Goal: Task Accomplishment & Management: Complete application form

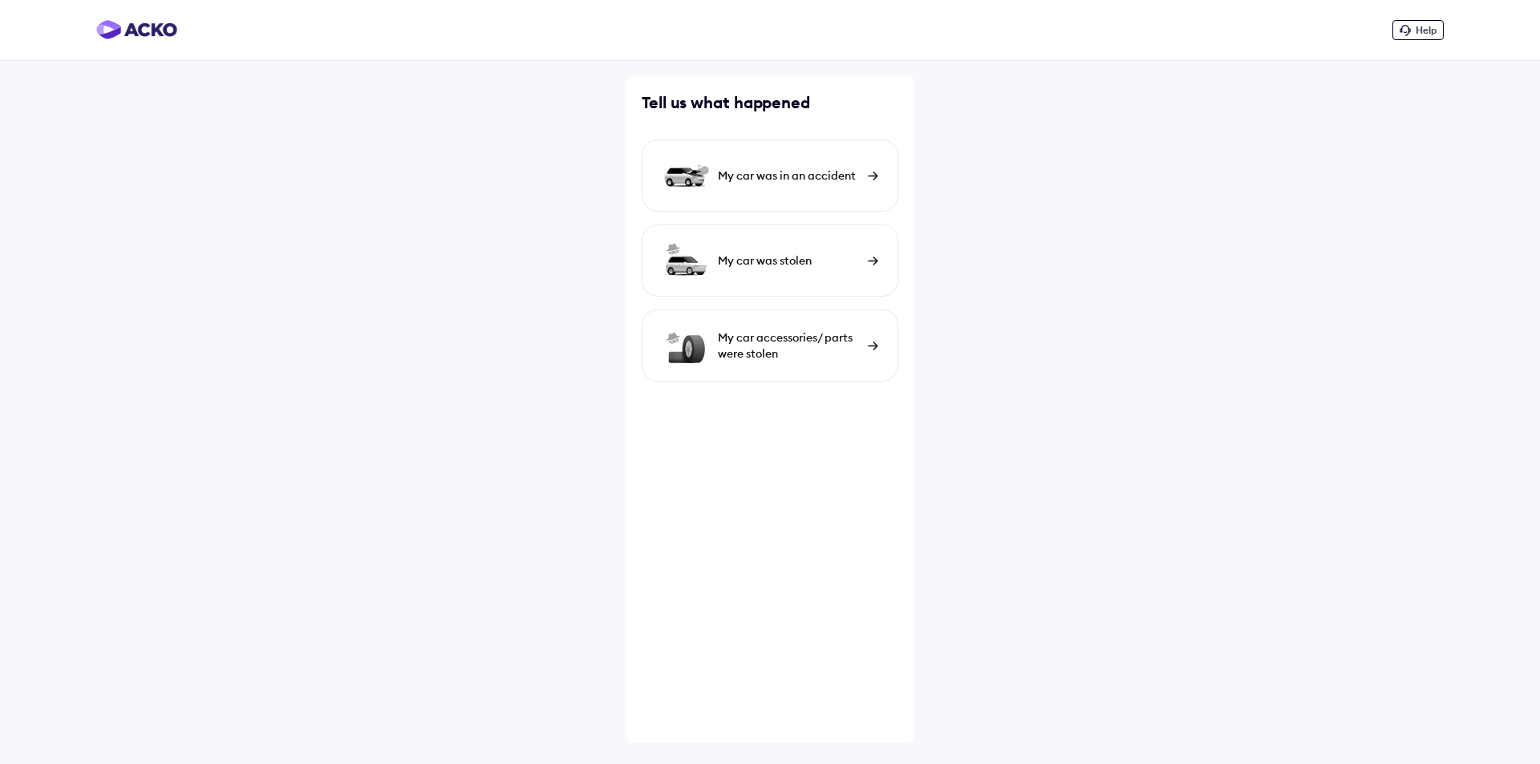
click at [865, 172] on div "My car was in an accident" at bounding box center [770, 176] width 257 height 72
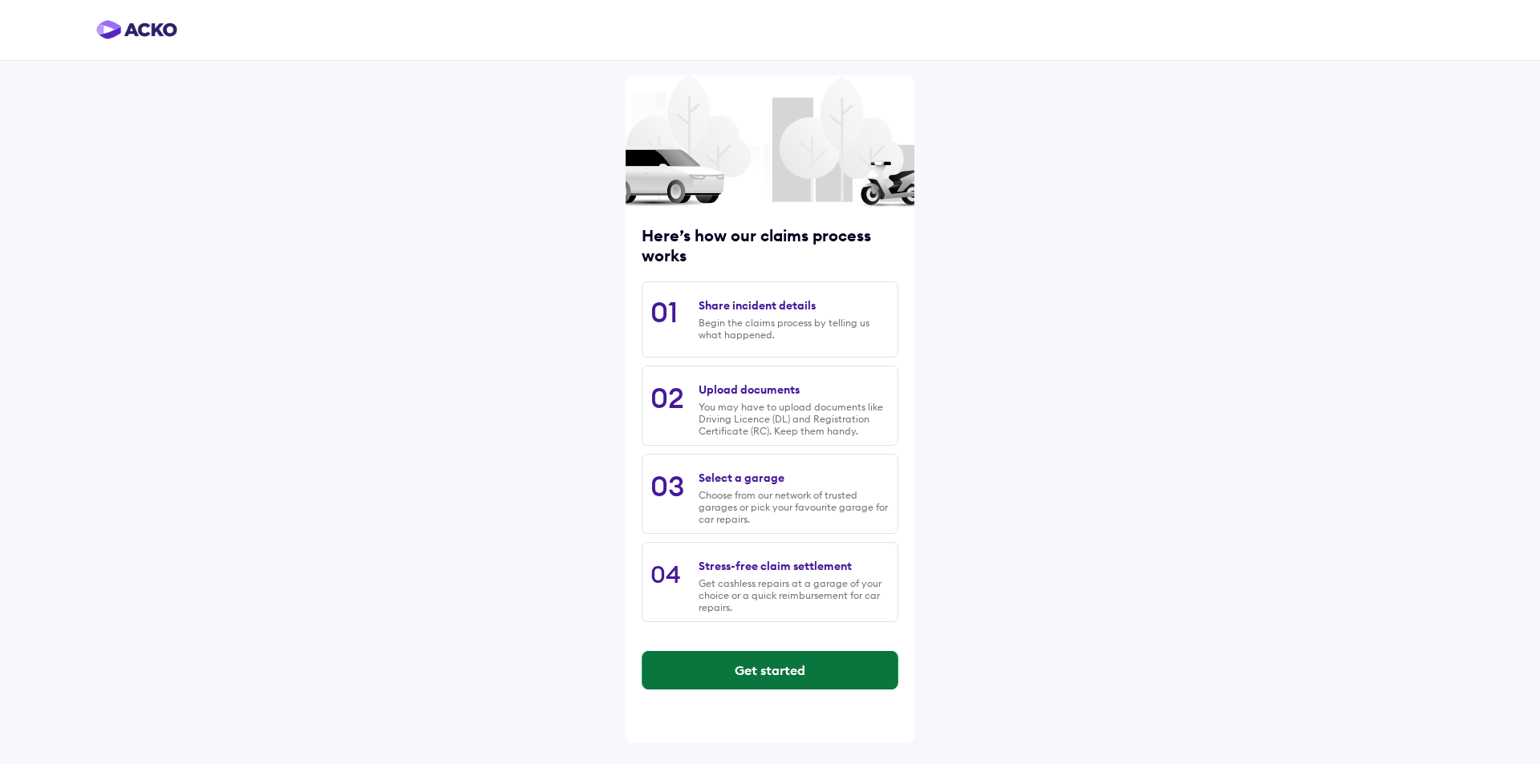
click at [781, 676] on button "Get started" at bounding box center [769, 670] width 255 height 39
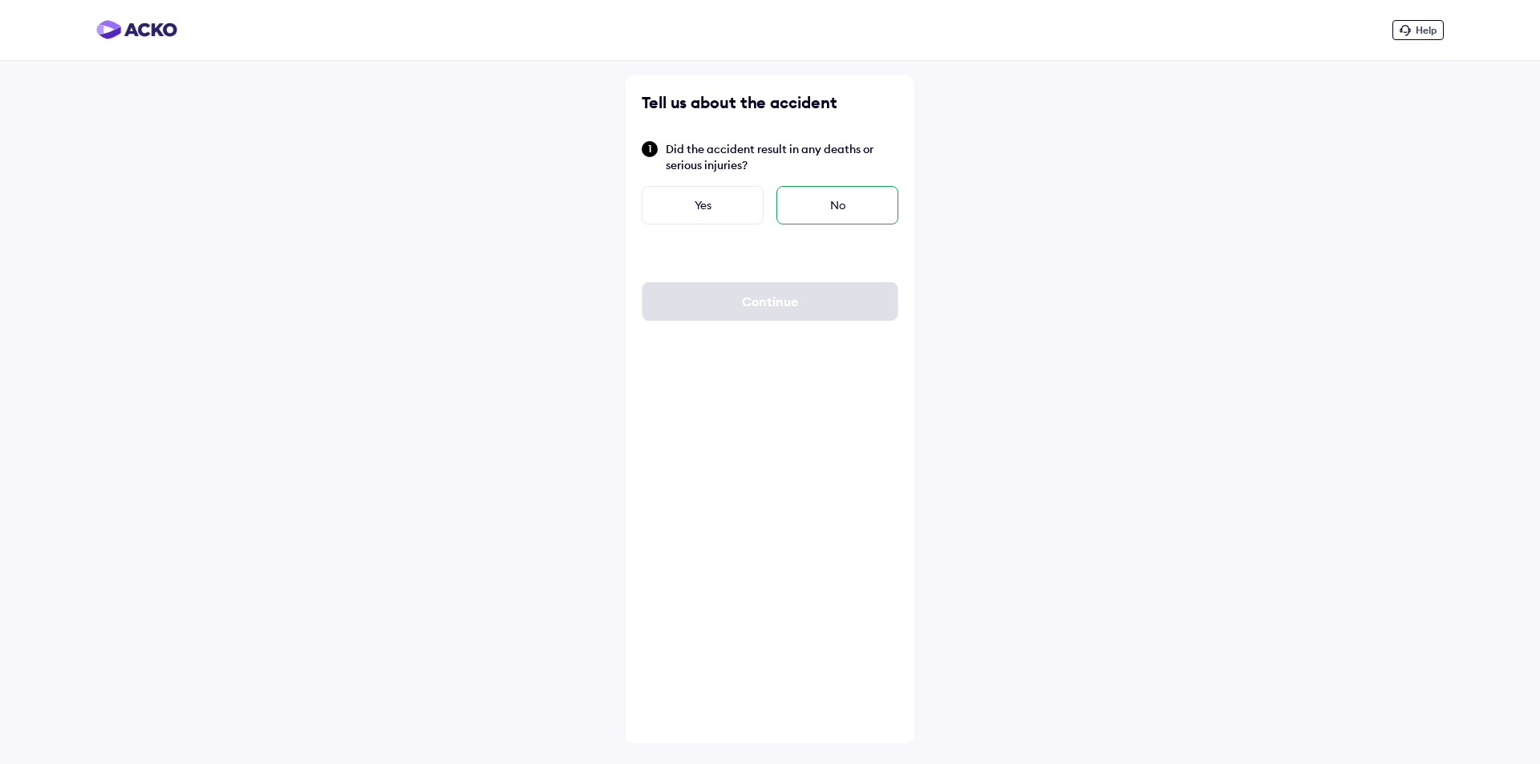
click at [838, 197] on div "No" at bounding box center [837, 205] width 122 height 39
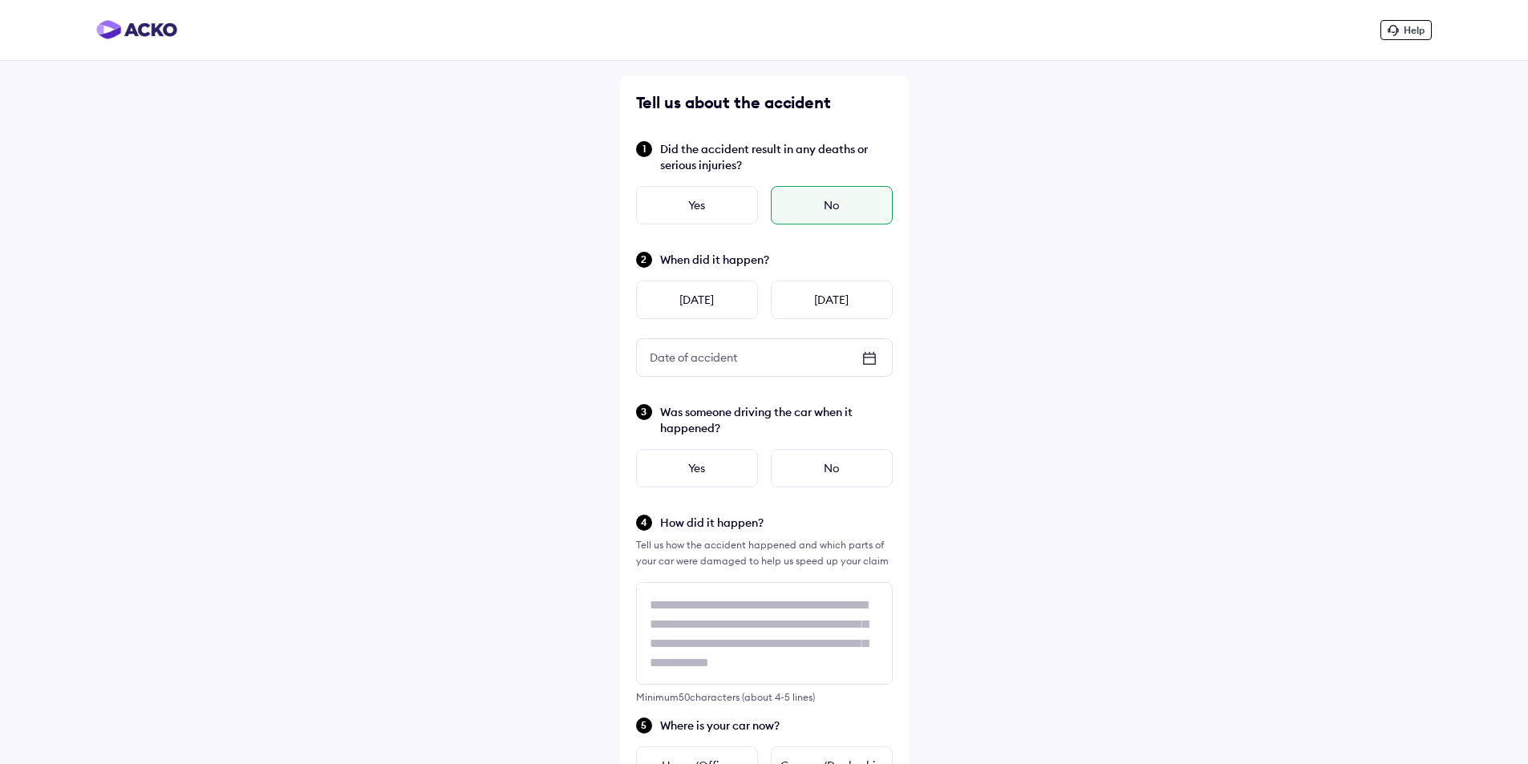
click at [873, 355] on icon at bounding box center [869, 359] width 13 height 11
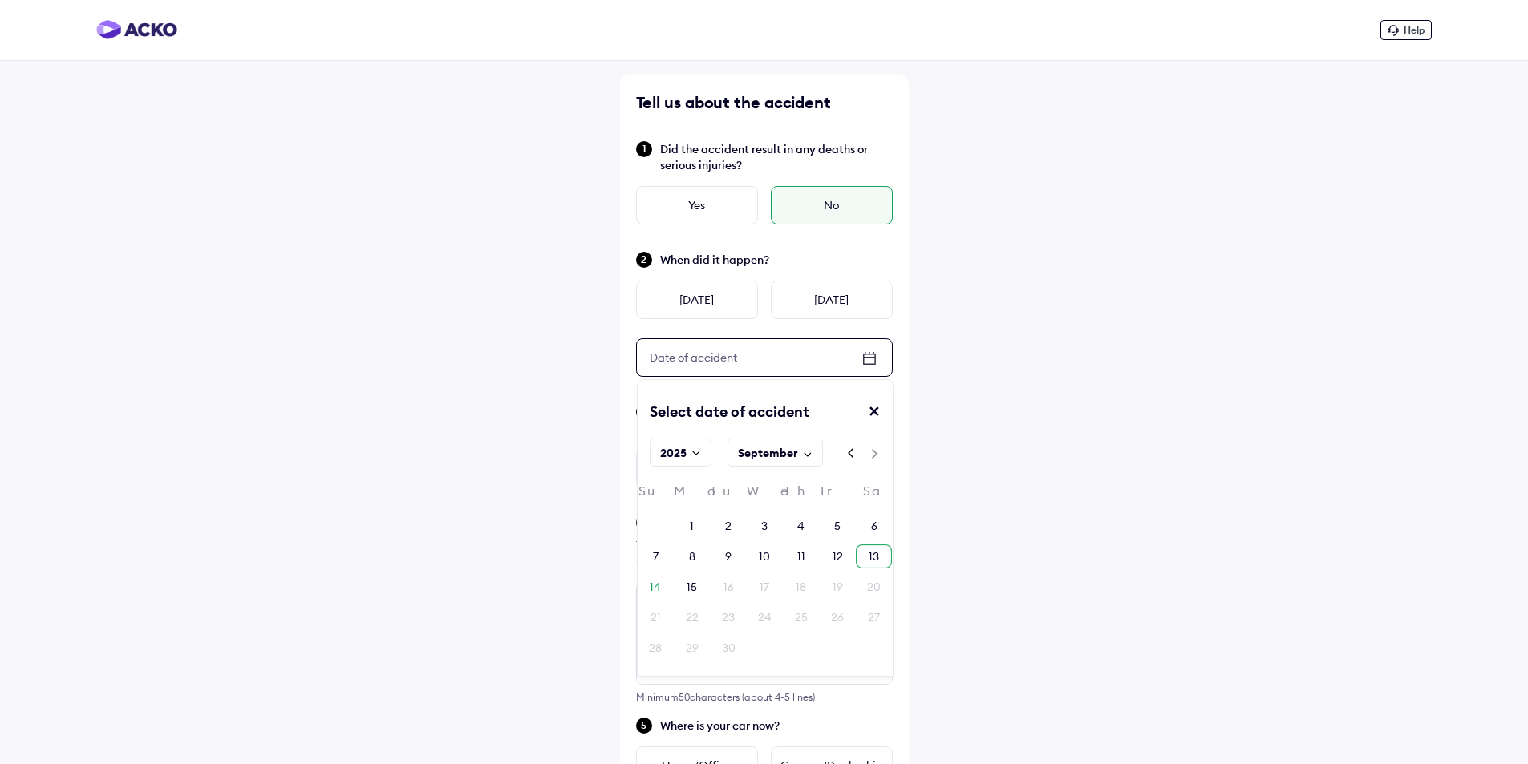
click at [875, 557] on div "13" at bounding box center [874, 557] width 10 height 16
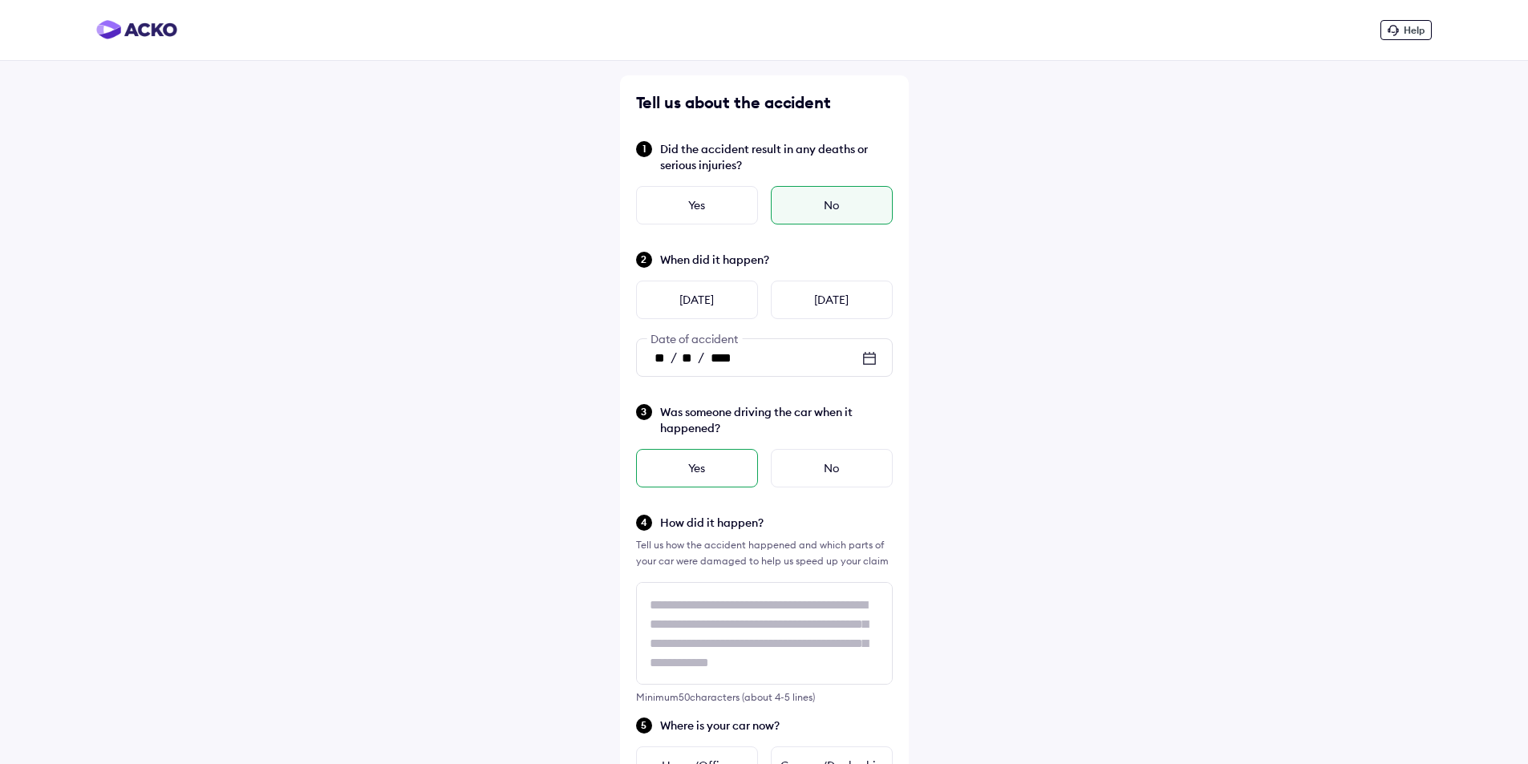
click at [719, 463] on div "Yes" at bounding box center [697, 468] width 122 height 39
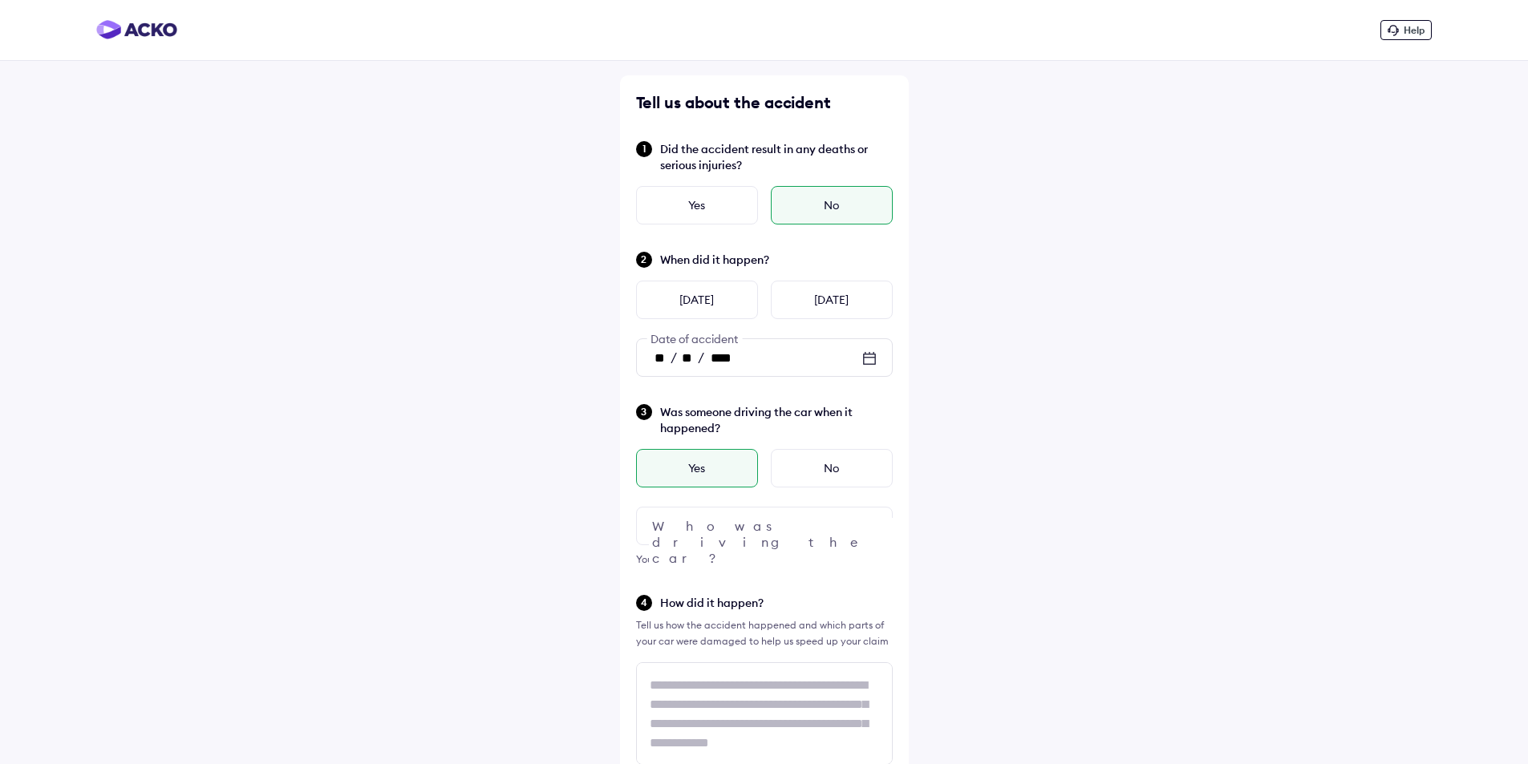
click at [749, 525] on div at bounding box center [764, 526] width 257 height 39
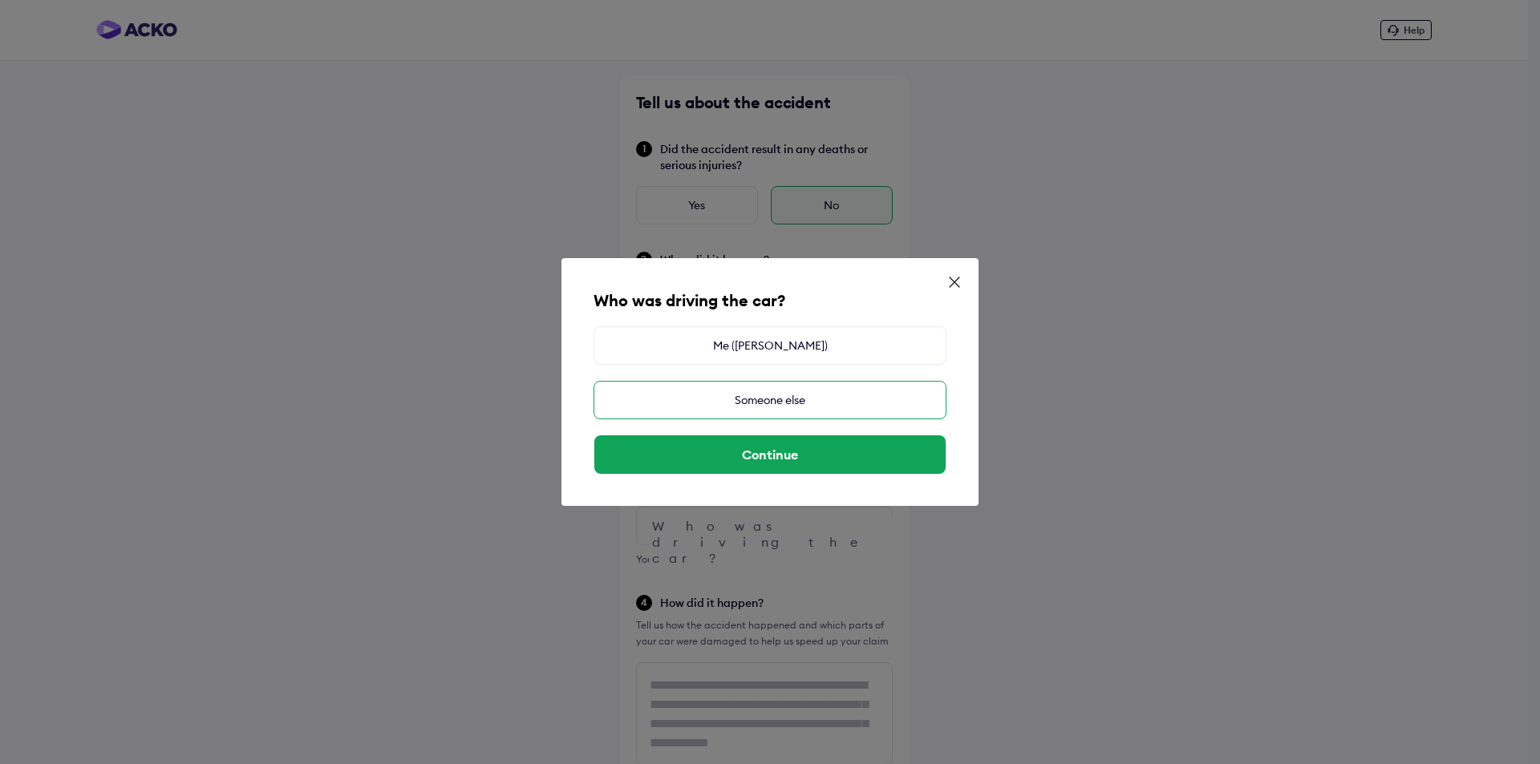
click at [768, 399] on div "Someone else" at bounding box center [770, 400] width 353 height 39
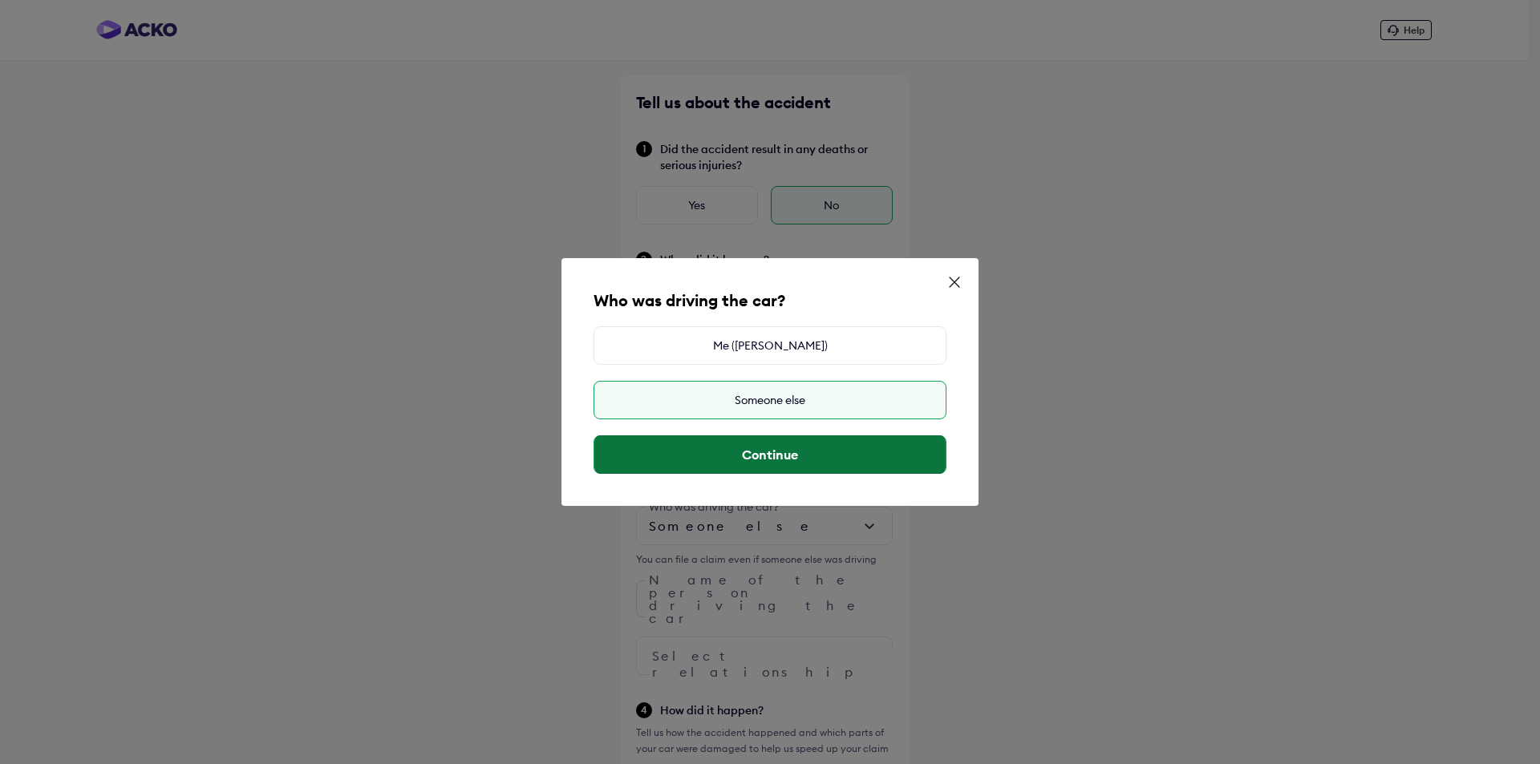
click at [760, 452] on button "Continue" at bounding box center [769, 455] width 351 height 39
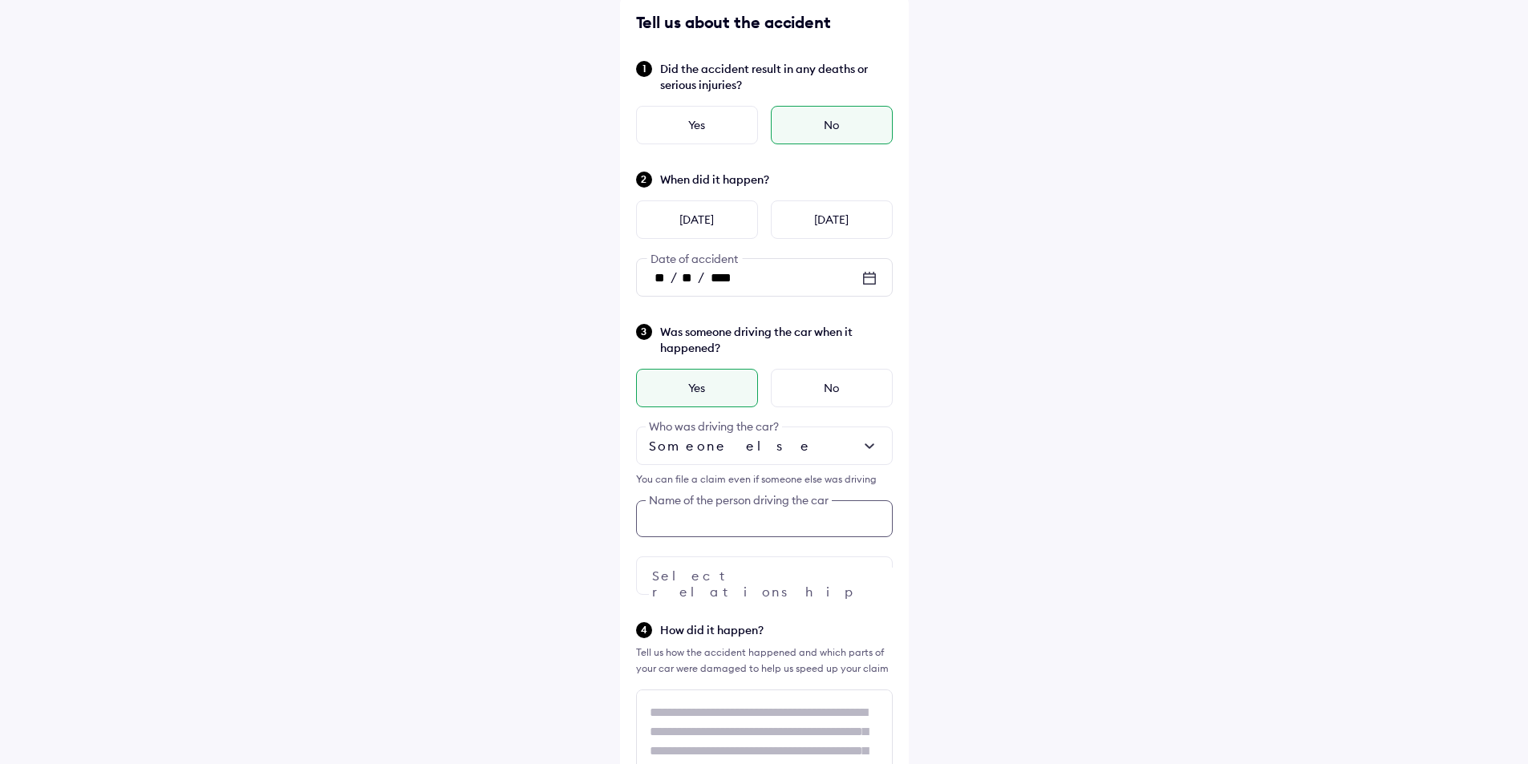
click at [734, 521] on div "Was someone driving the car when it happened? Yes No Someone else Who was drivi…" at bounding box center [764, 458] width 257 height 273
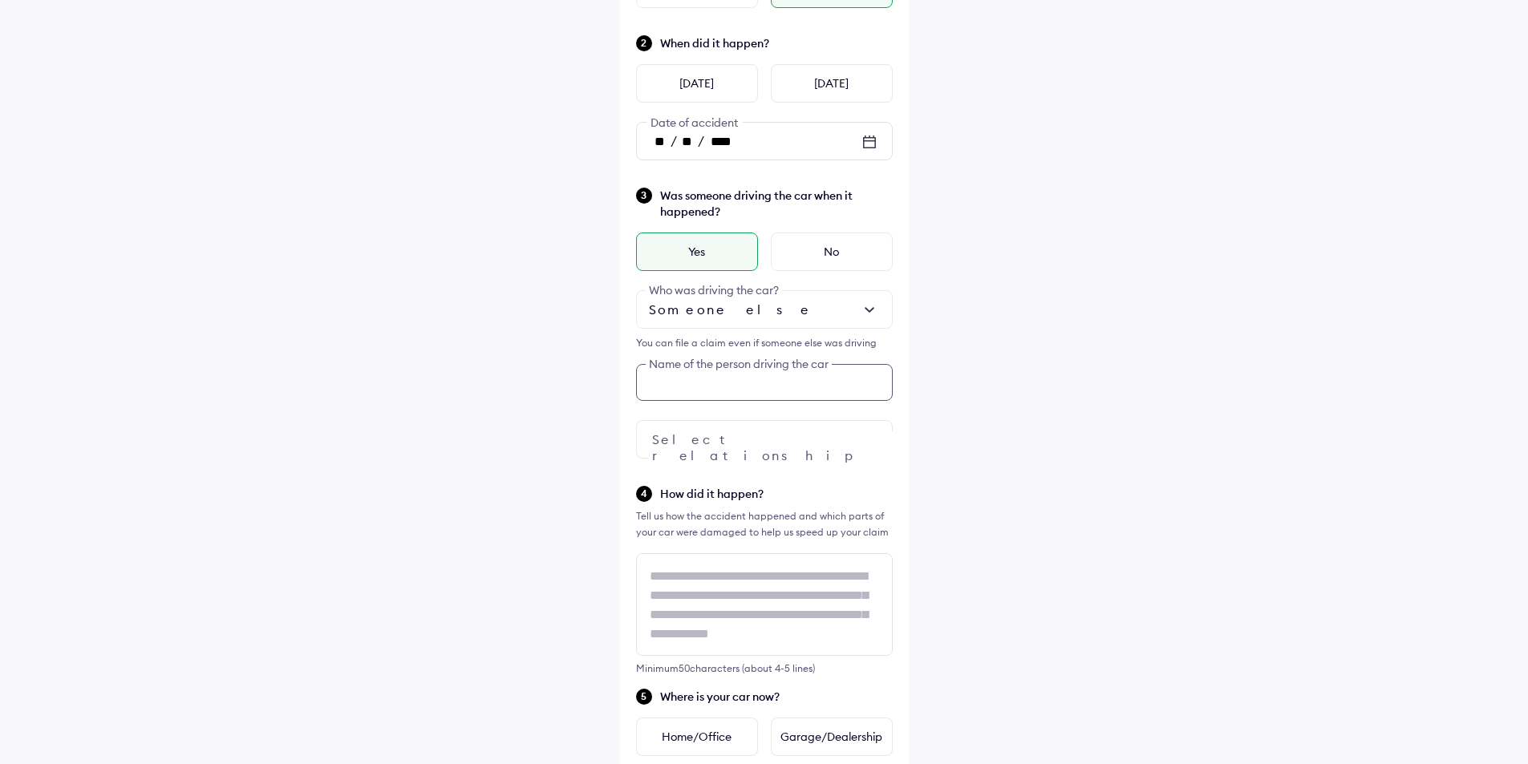
scroll to position [217, 0]
click at [723, 386] on input "text" at bounding box center [764, 381] width 257 height 37
drag, startPoint x: 723, startPoint y: 386, endPoint x: 660, endPoint y: 378, distance: 63.1
click at [660, 378] on input "*******" at bounding box center [764, 381] width 257 height 37
click at [658, 378] on input "*******" at bounding box center [764, 381] width 257 height 37
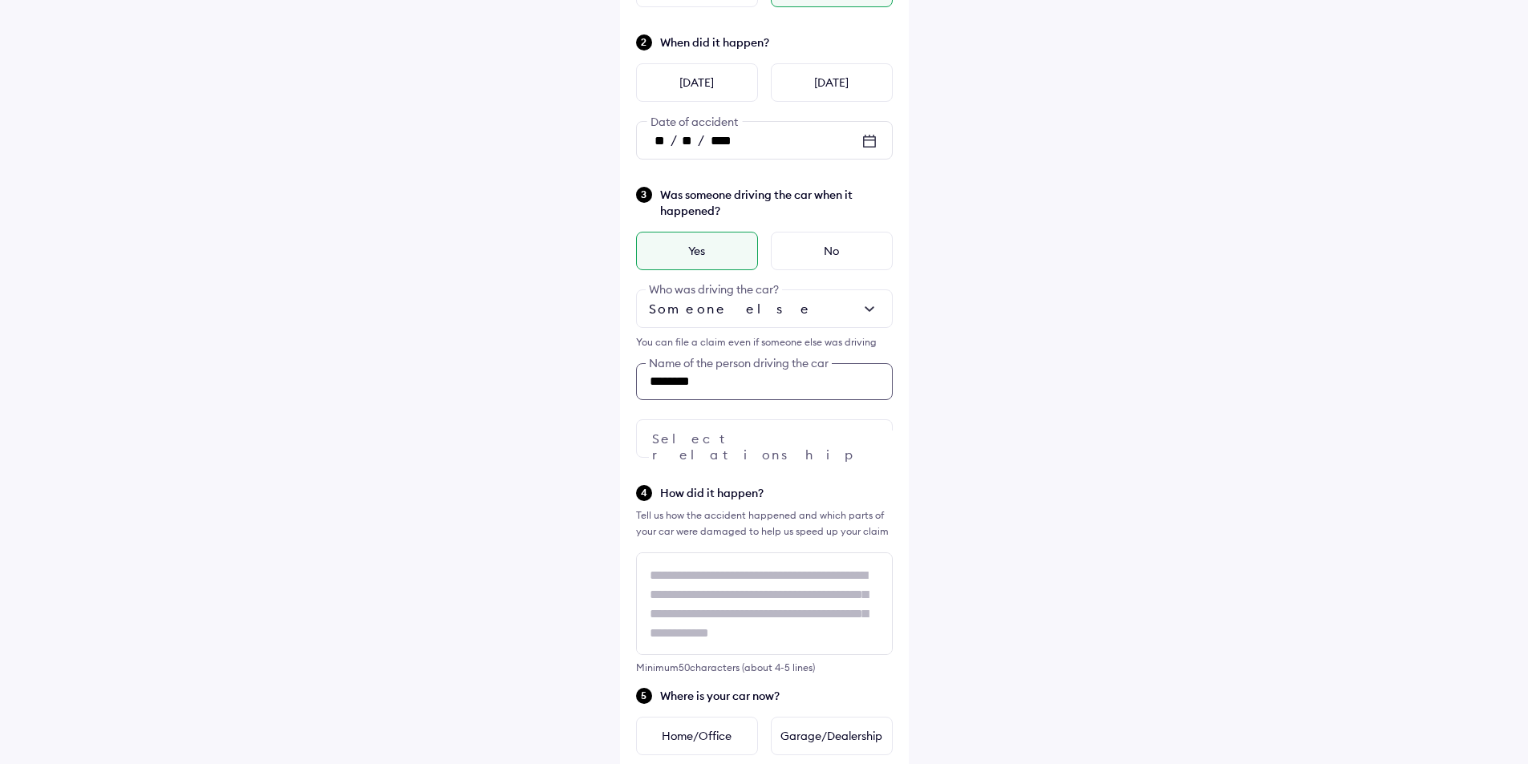
click at [744, 377] on input "*******" at bounding box center [764, 381] width 257 height 37
type input "**********"
click at [764, 448] on div at bounding box center [764, 438] width 257 height 39
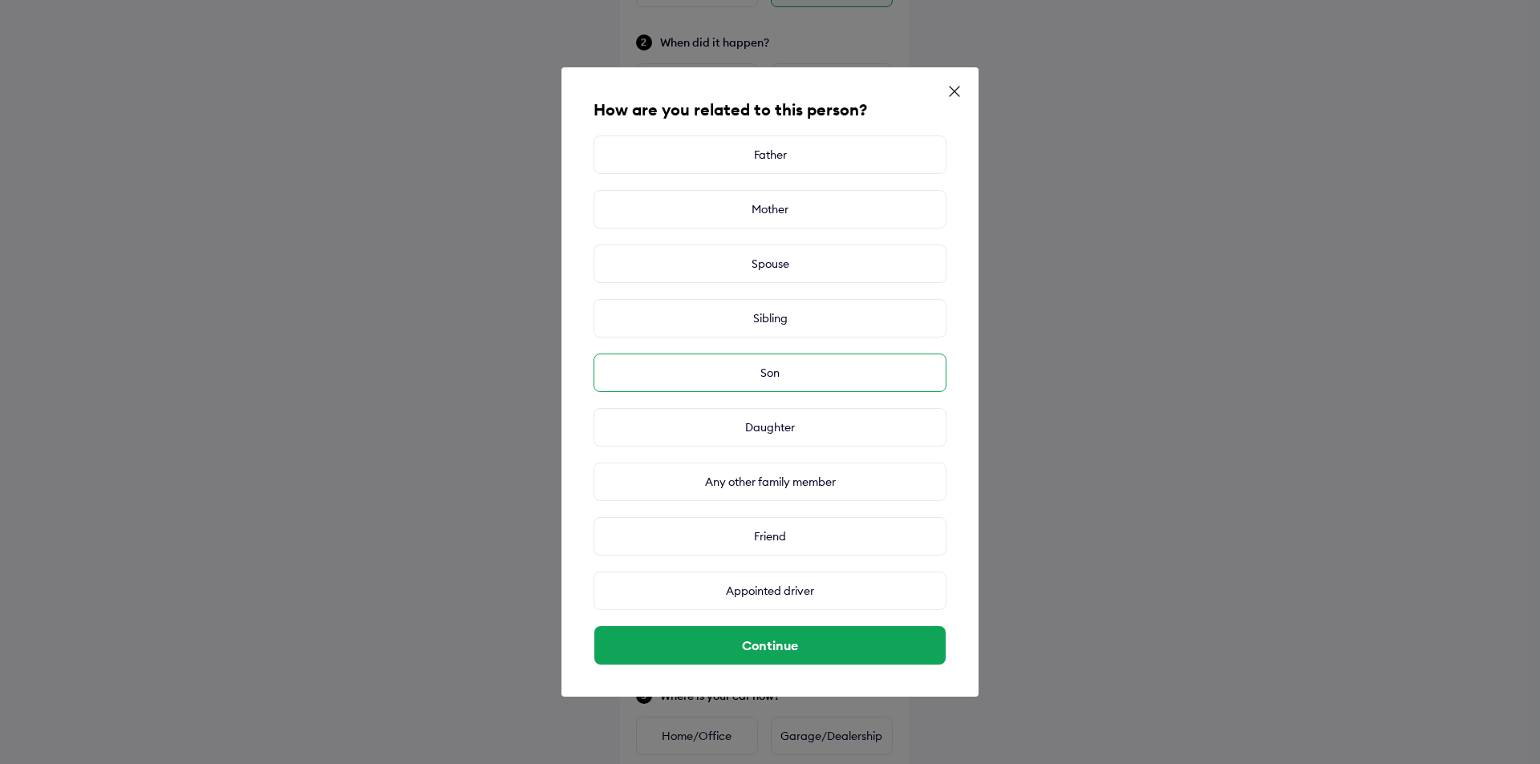
click at [787, 373] on div "Son" at bounding box center [770, 373] width 353 height 39
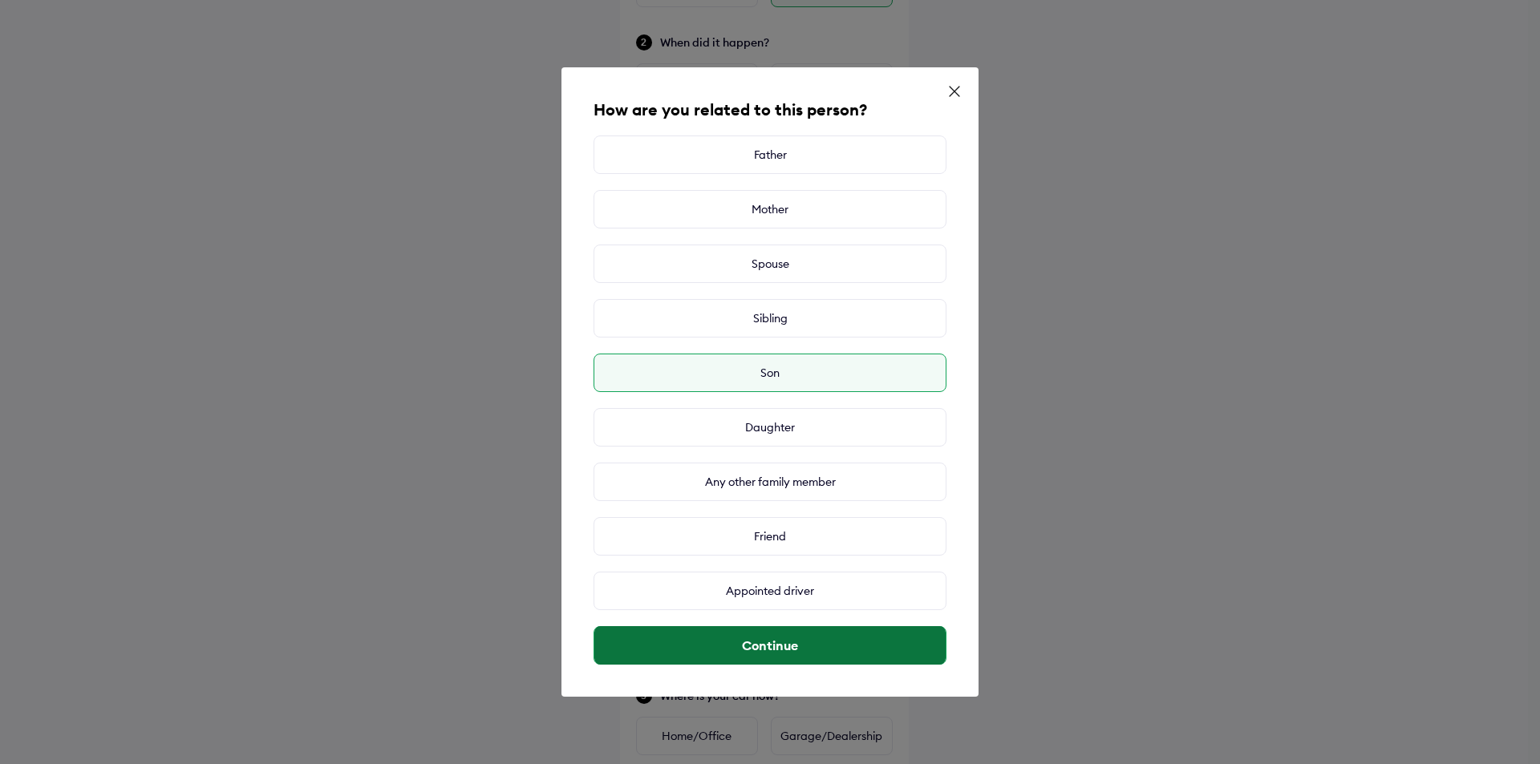
click at [782, 634] on button "Continue" at bounding box center [769, 645] width 351 height 39
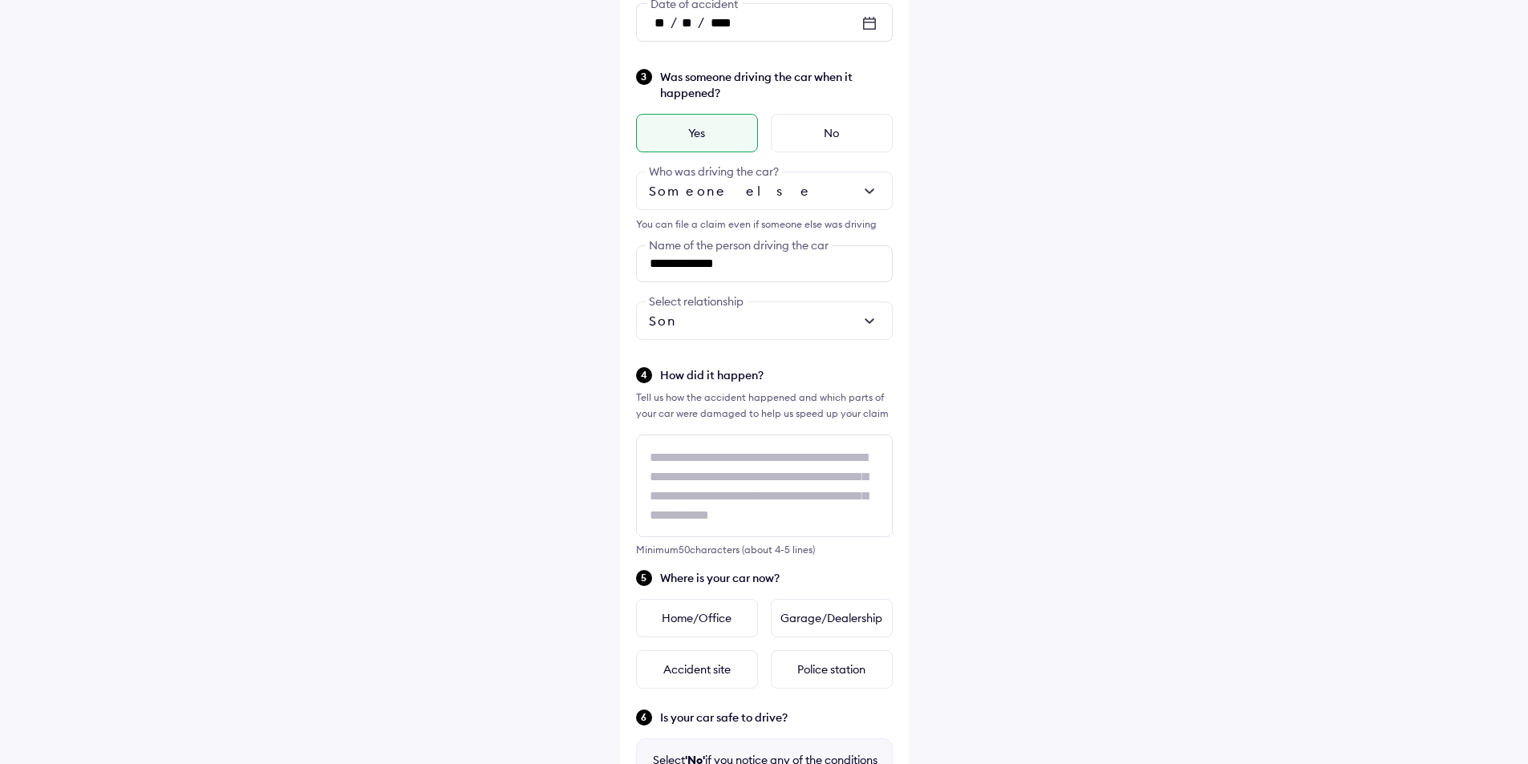
scroll to position [378, 0]
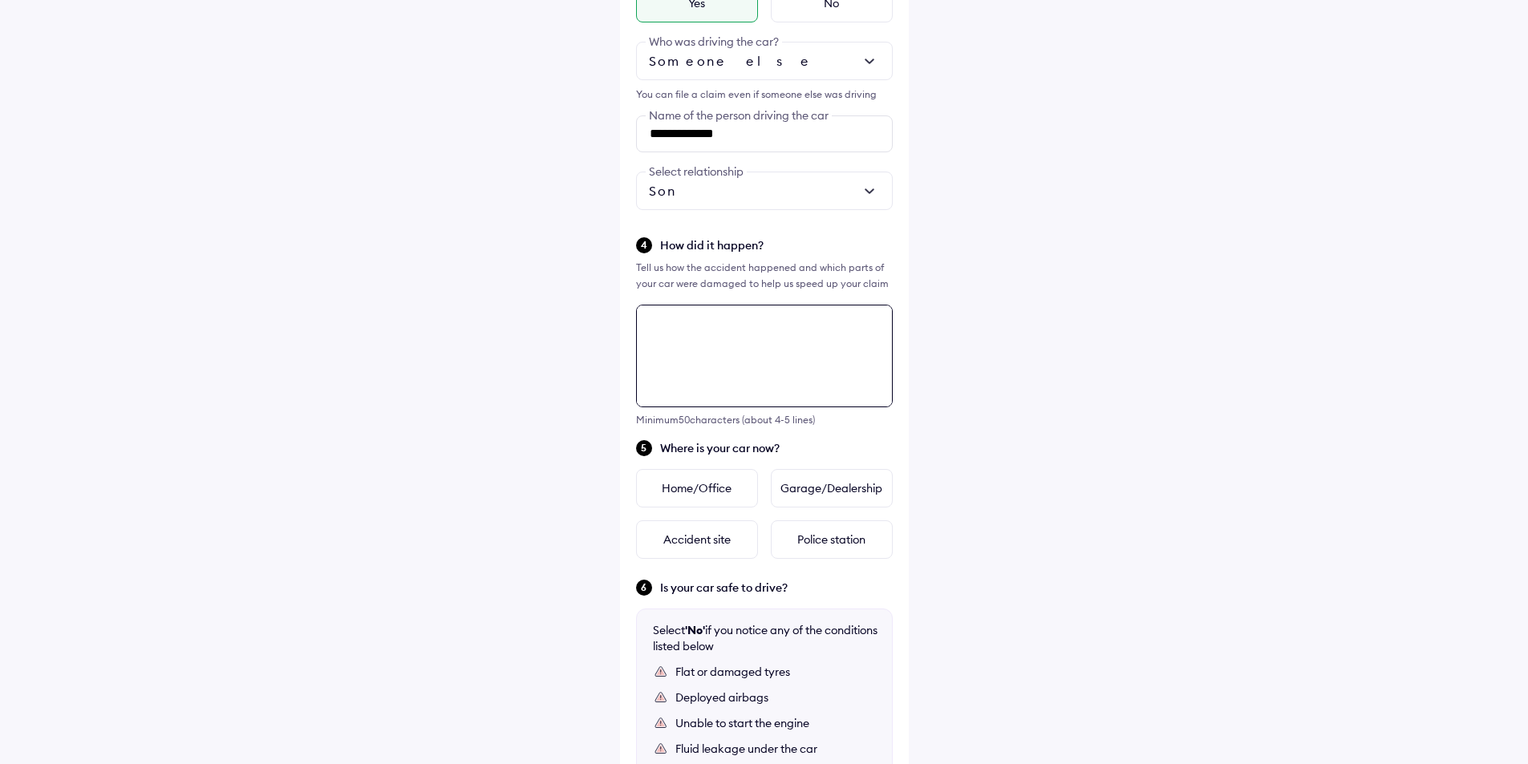
click at [663, 407] on textarea at bounding box center [764, 356] width 257 height 103
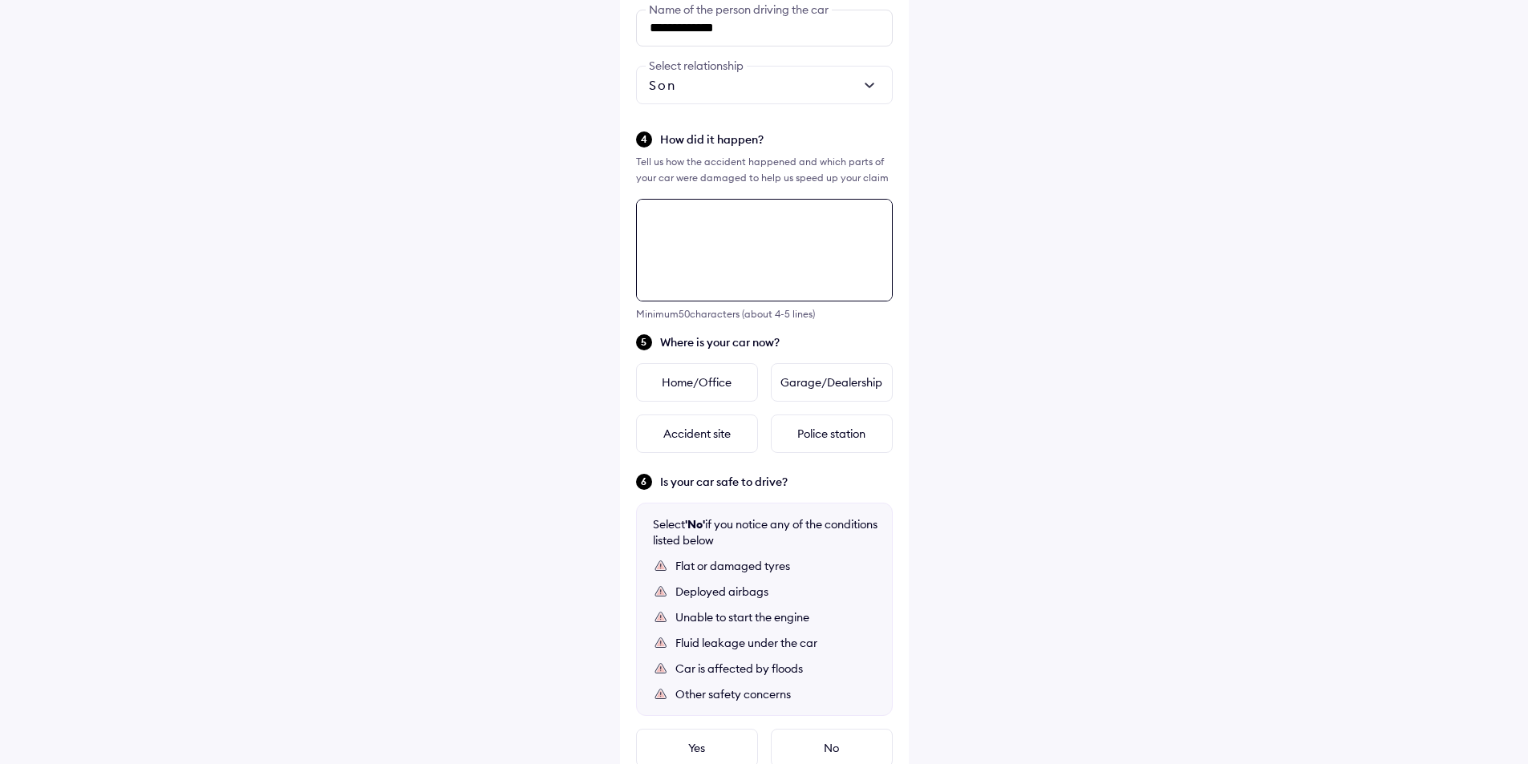
scroll to position [558, 0]
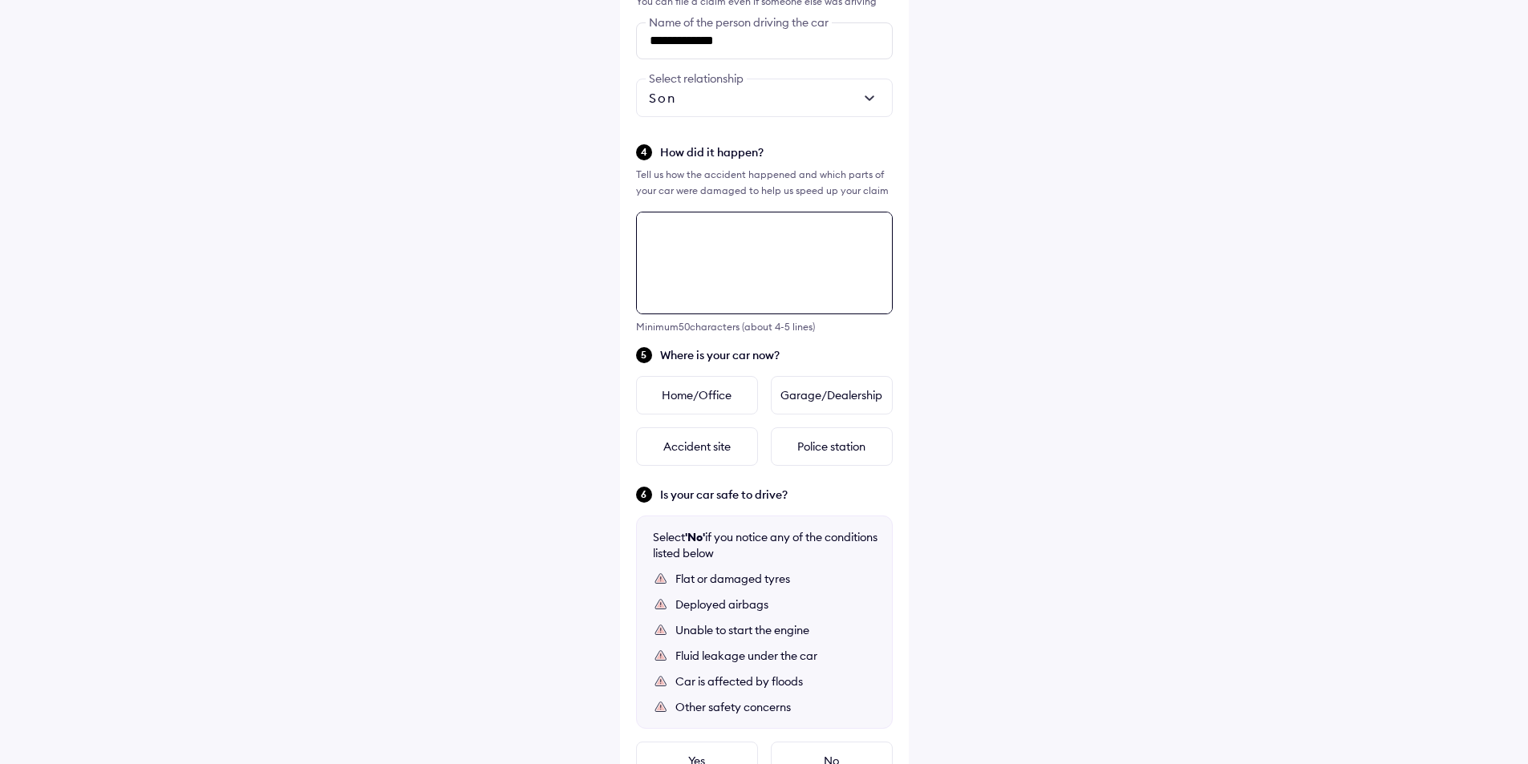
click at [727, 256] on textarea at bounding box center [764, 263] width 257 height 103
type textarea "**********"
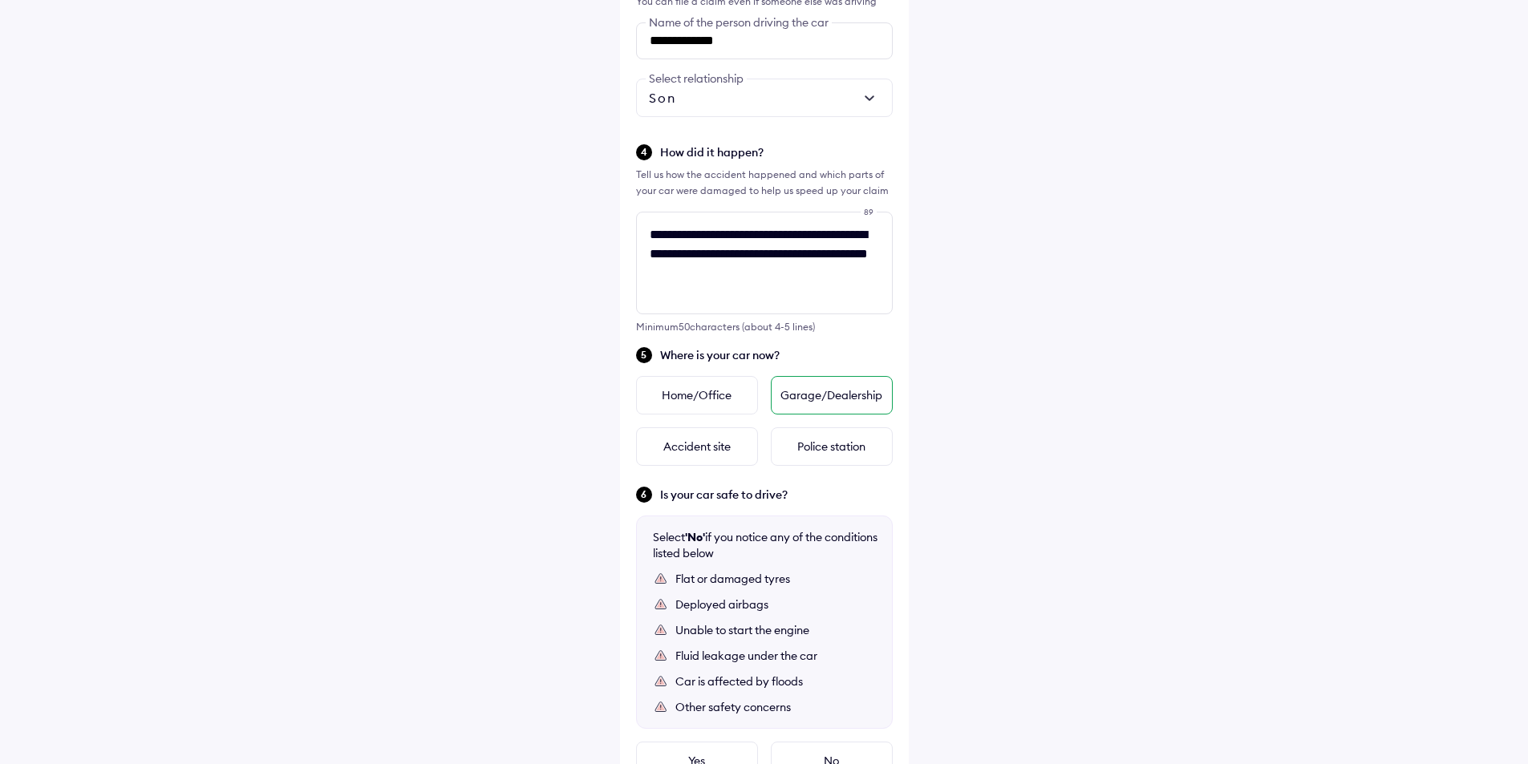
click at [826, 392] on div "Garage/Dealership" at bounding box center [832, 395] width 122 height 39
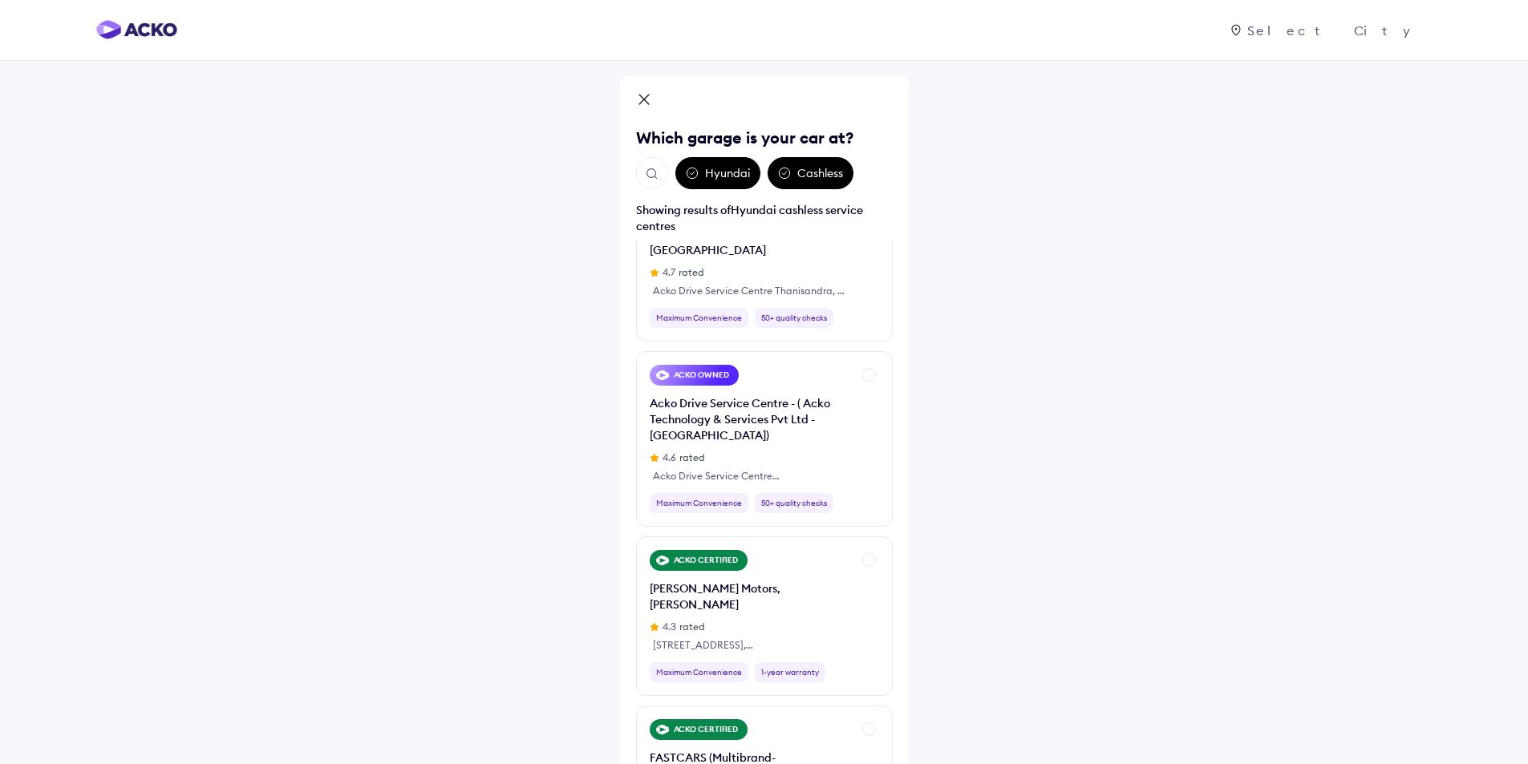
scroll to position [80, 0]
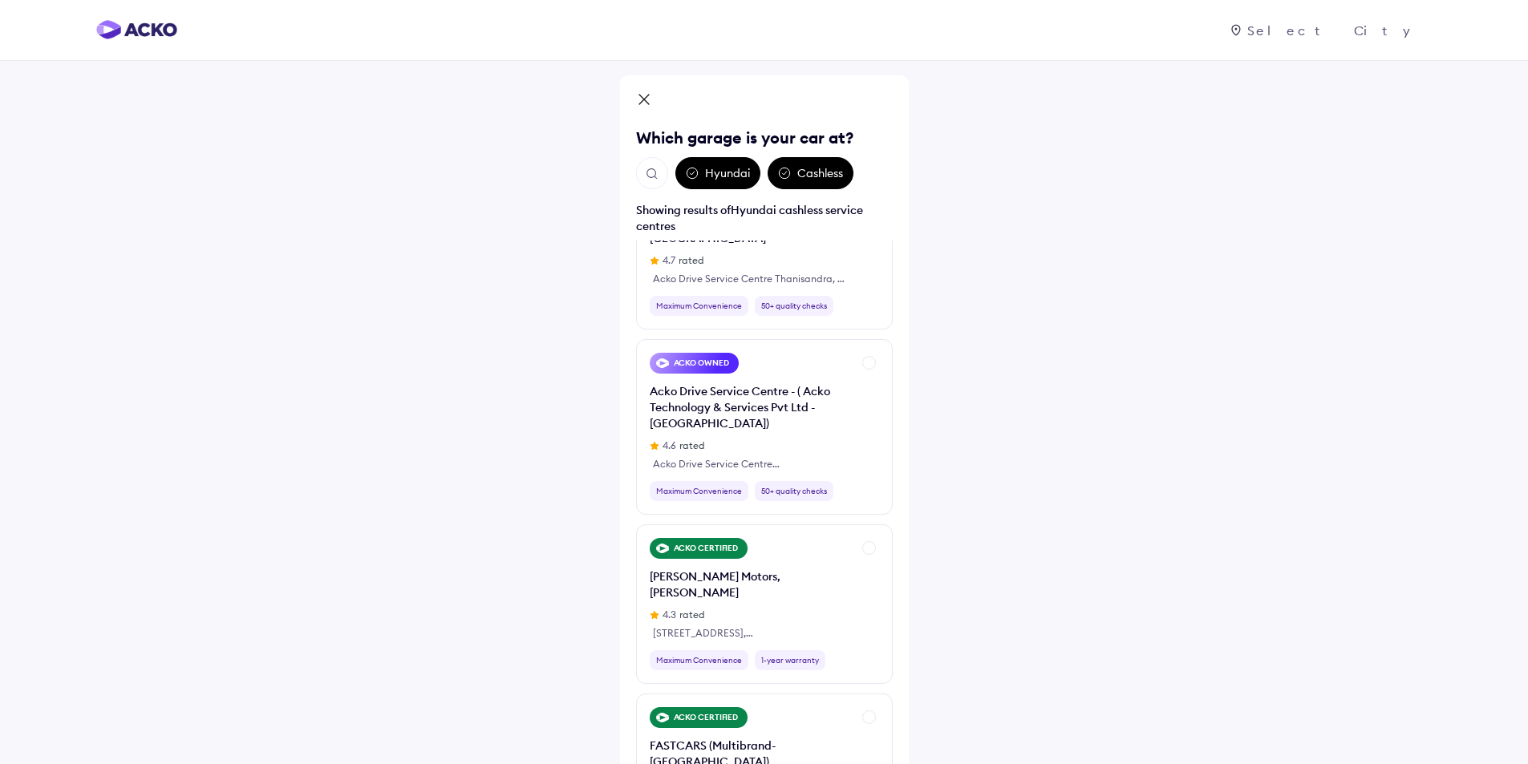
click at [653, 168] on img "Open search" at bounding box center [652, 174] width 14 height 14
click at [778, 172] on input "text" at bounding box center [740, 173] width 209 height 32
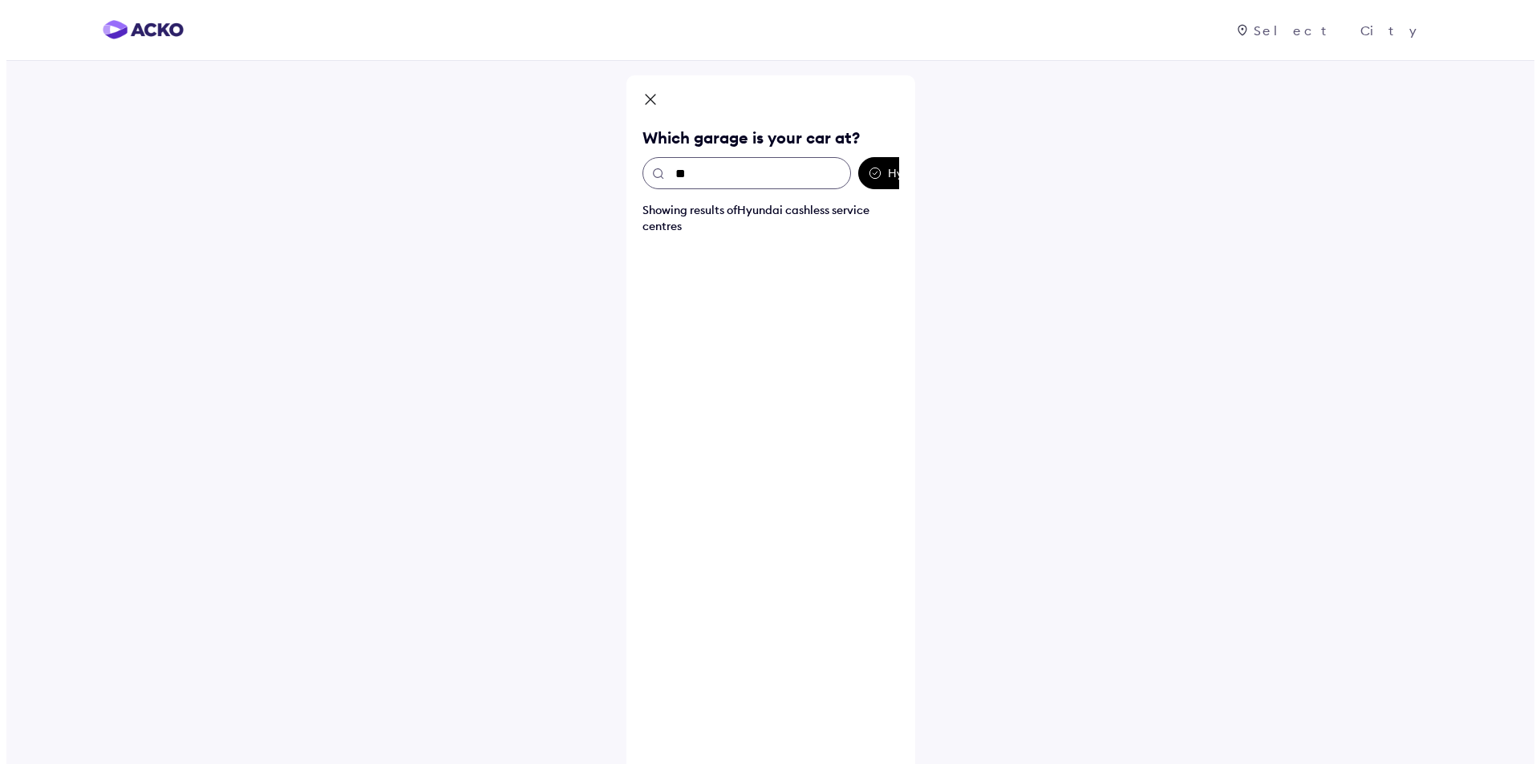
scroll to position [0, 0]
type input "********"
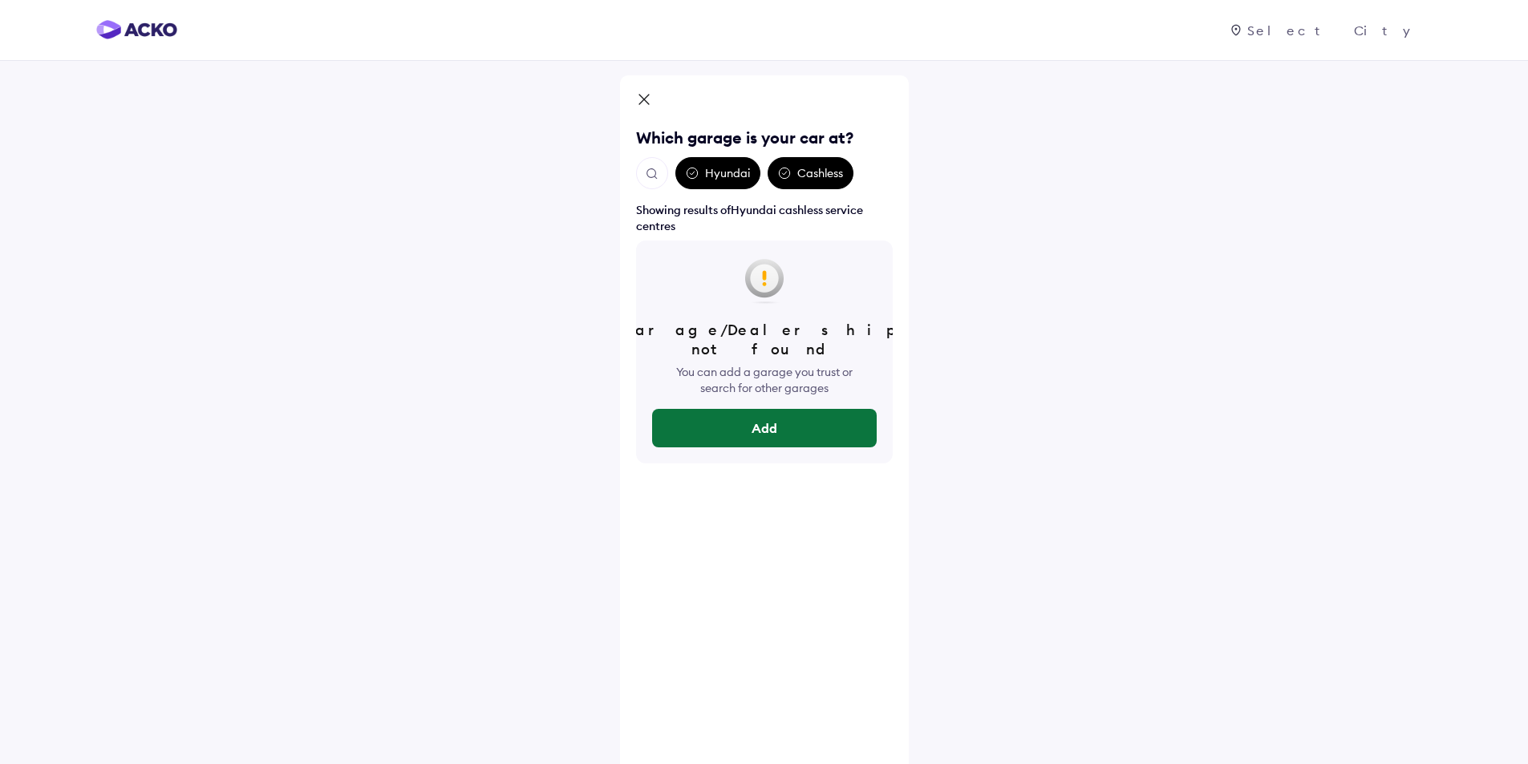
click at [780, 409] on button "Add" at bounding box center [764, 428] width 225 height 39
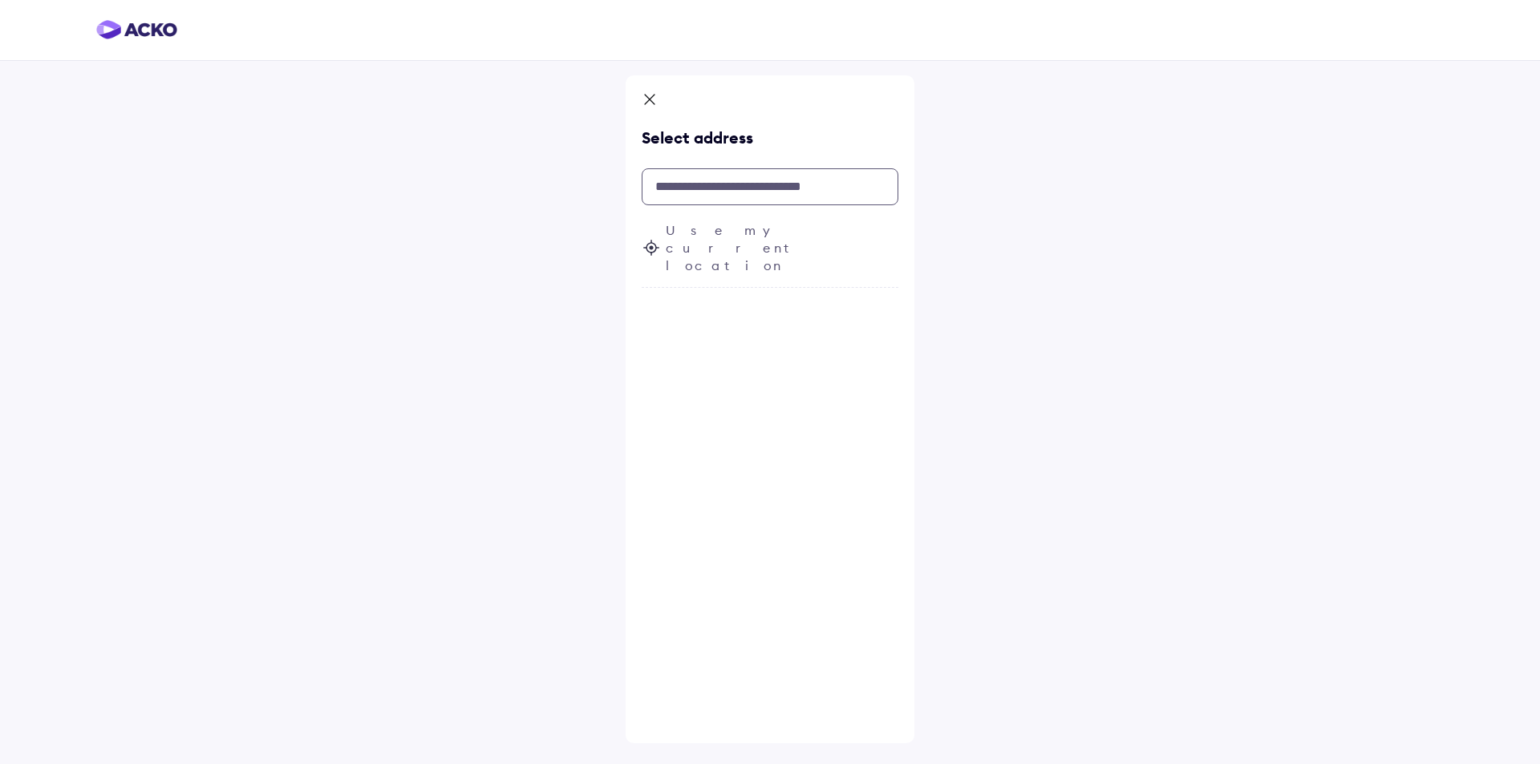
click at [707, 192] on input "text" at bounding box center [770, 186] width 257 height 37
click at [681, 224] on span "Use my current location" at bounding box center [782, 247] width 233 height 53
click at [694, 191] on input "text" at bounding box center [770, 186] width 257 height 37
click at [703, 186] on input "text" at bounding box center [770, 186] width 257 height 37
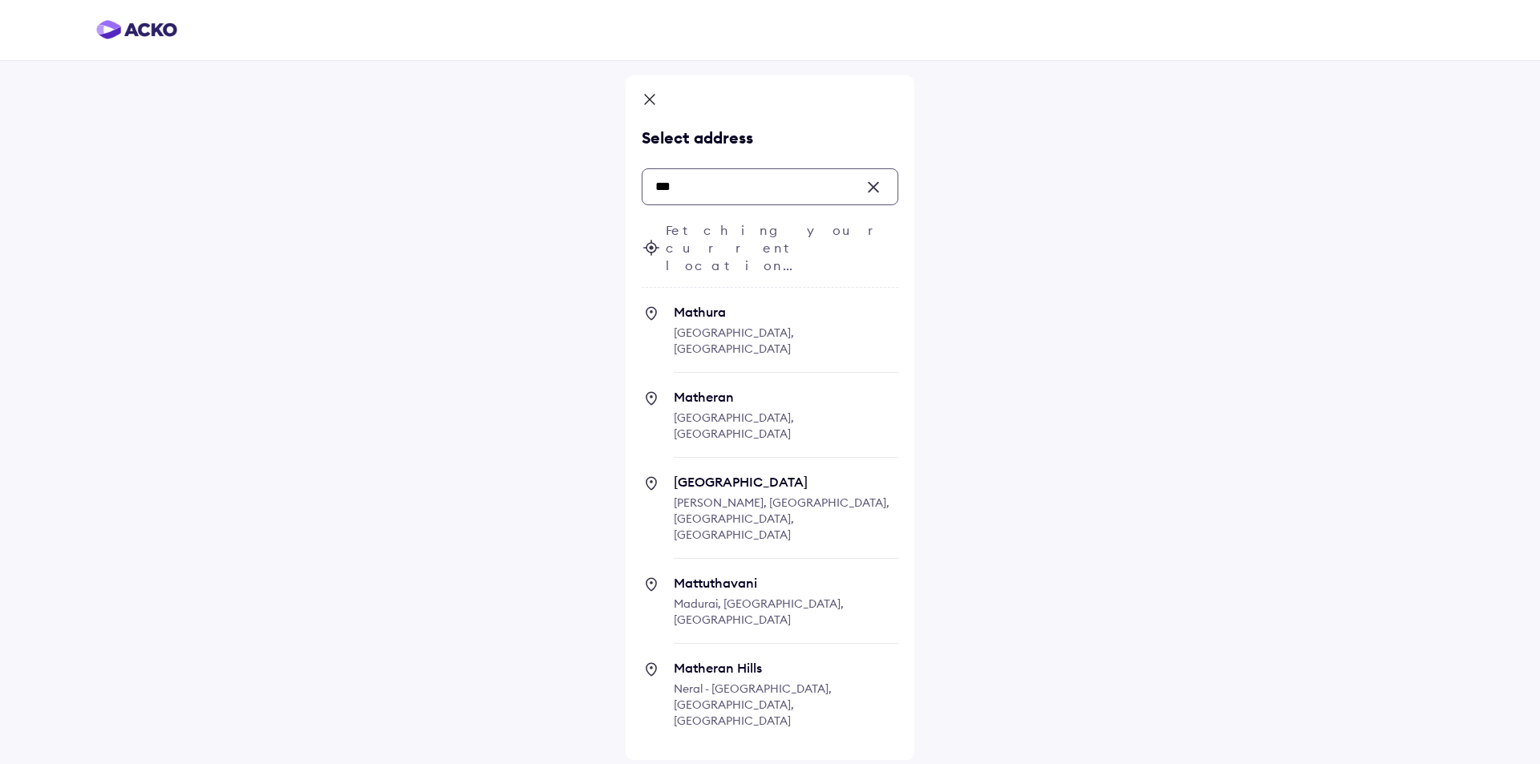
click at [727, 304] on span "Mathura [GEOGRAPHIC_DATA], [GEOGRAPHIC_DATA]" at bounding box center [786, 338] width 225 height 69
type input "***"
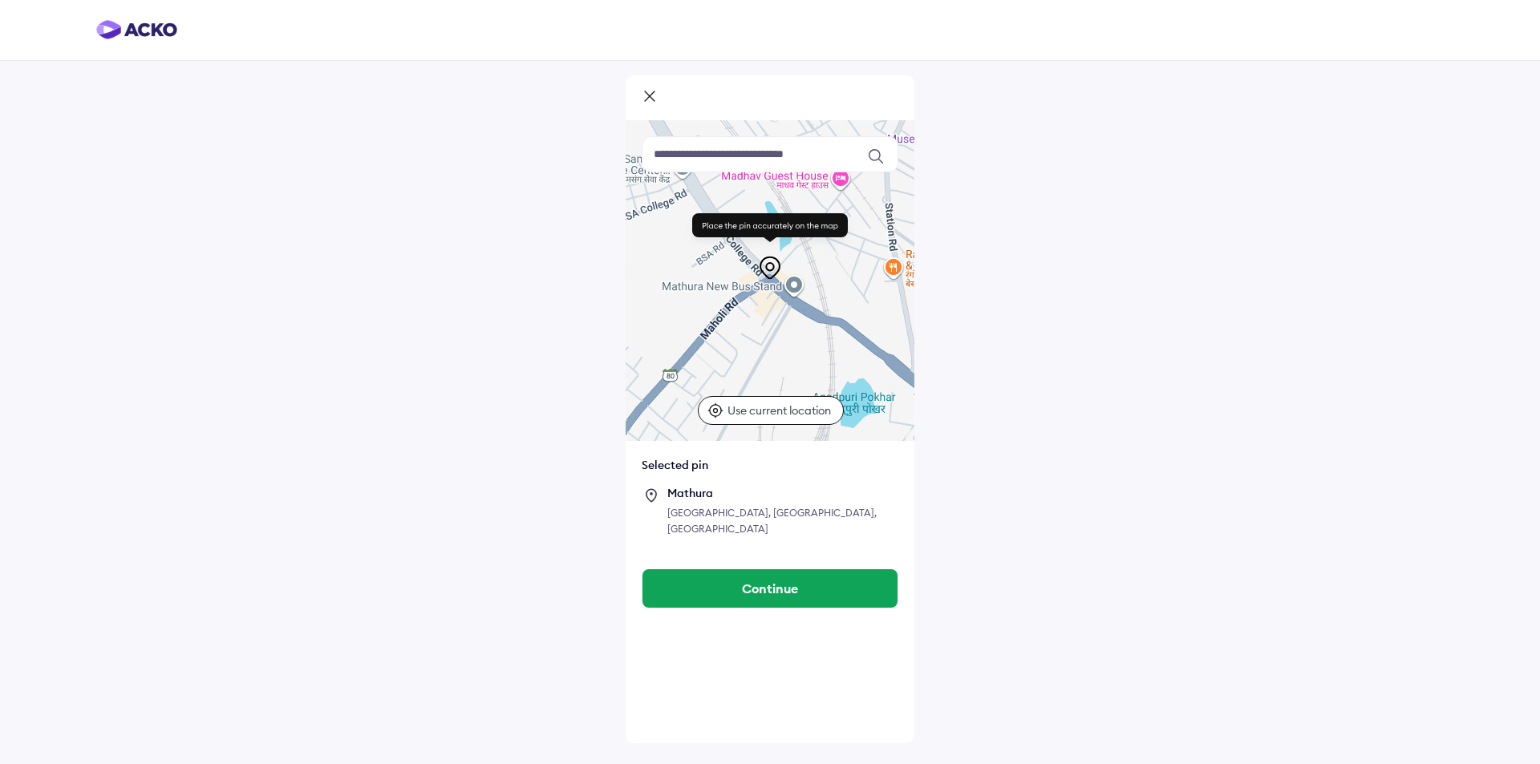
click at [743, 409] on p "Use current location" at bounding box center [780, 411] width 107 height 16
click at [680, 103] on div at bounding box center [770, 97] width 289 height 45
click at [646, 95] on icon at bounding box center [650, 97] width 16 height 19
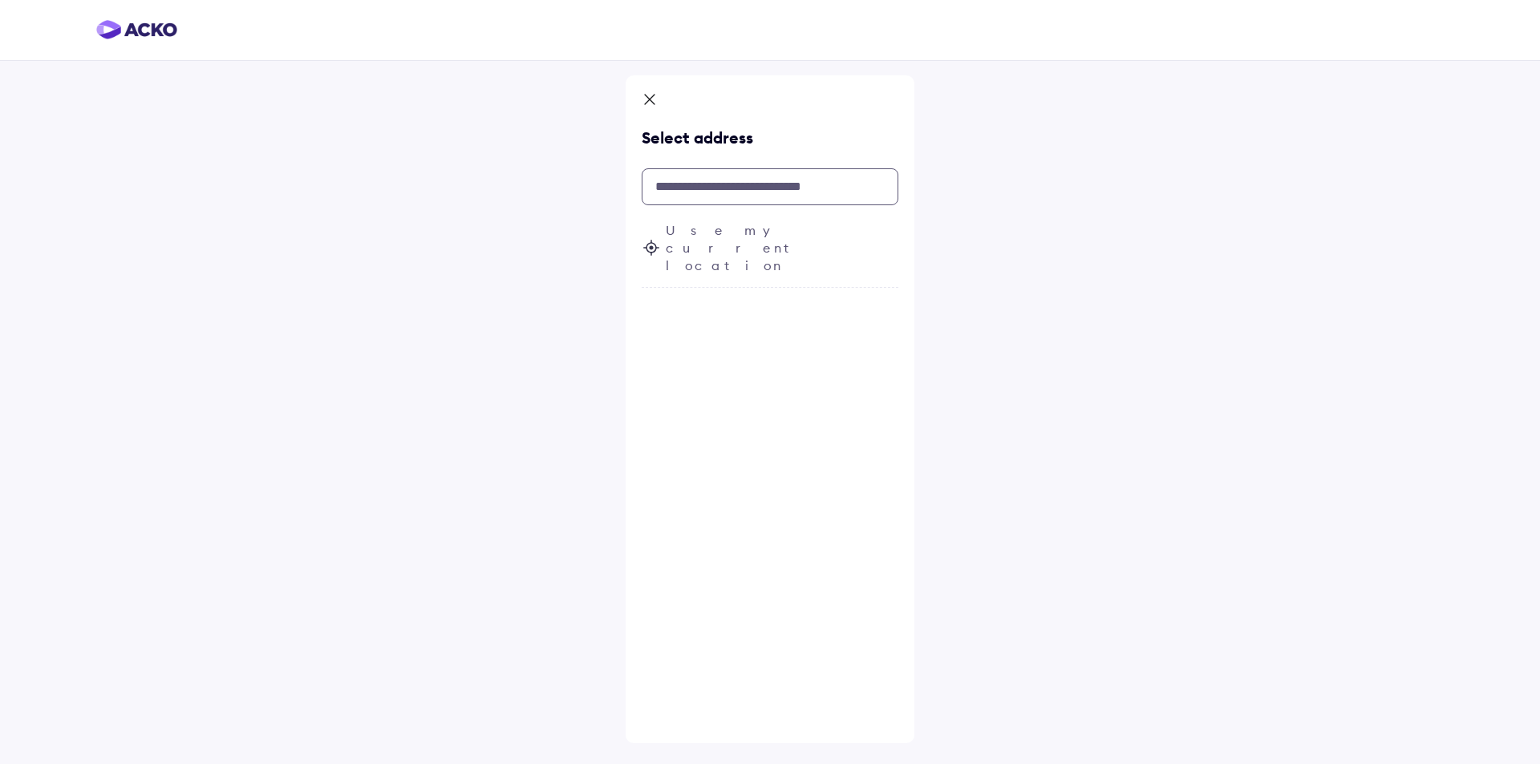
click at [716, 187] on input "text" at bounding box center [770, 186] width 257 height 37
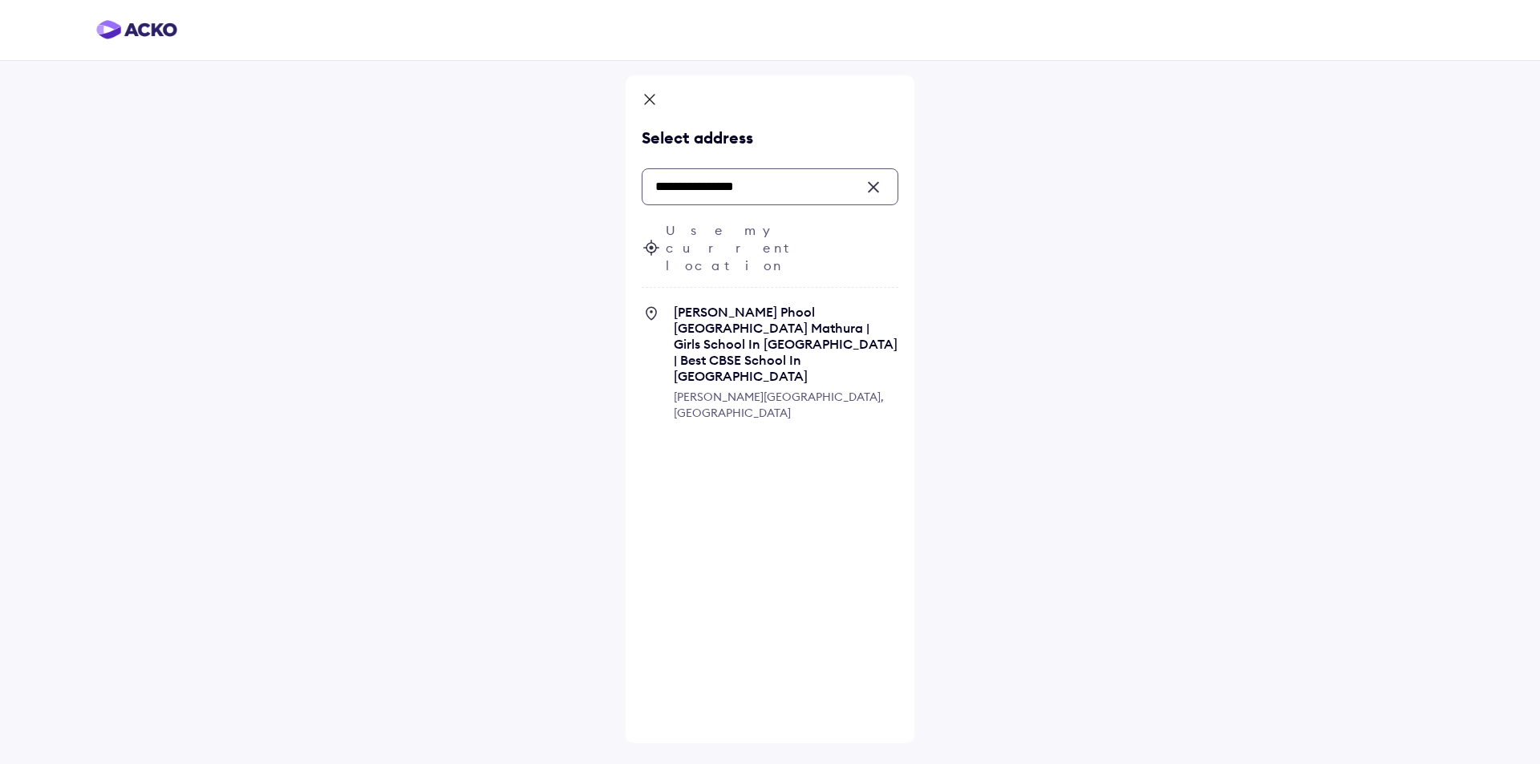
click at [737, 304] on span "[PERSON_NAME] Phool [GEOGRAPHIC_DATA] Mathura | Girls School In [GEOGRAPHIC_DAT…" at bounding box center [786, 344] width 225 height 80
type input "**********"
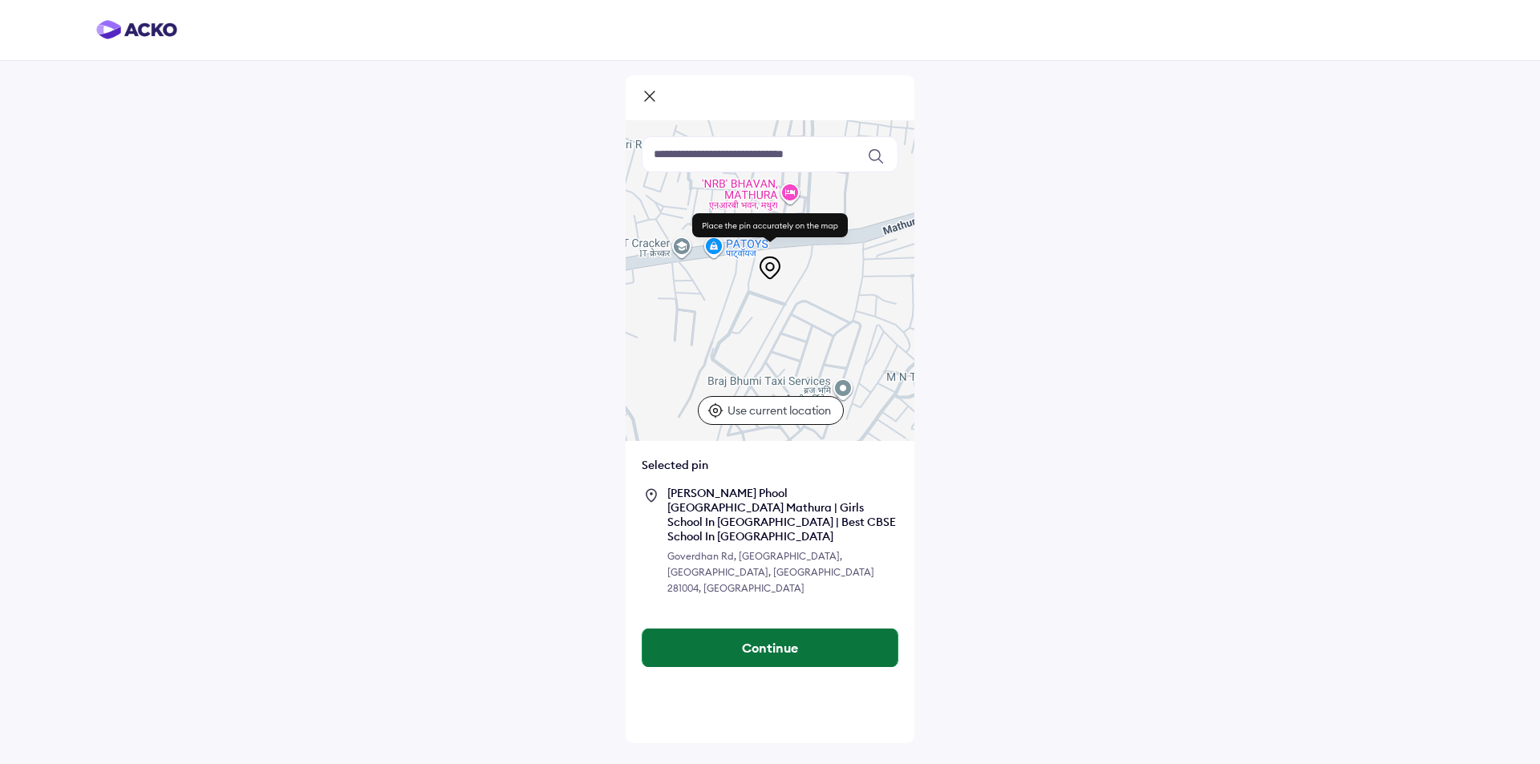
click at [776, 629] on button "Continue" at bounding box center [769, 648] width 255 height 39
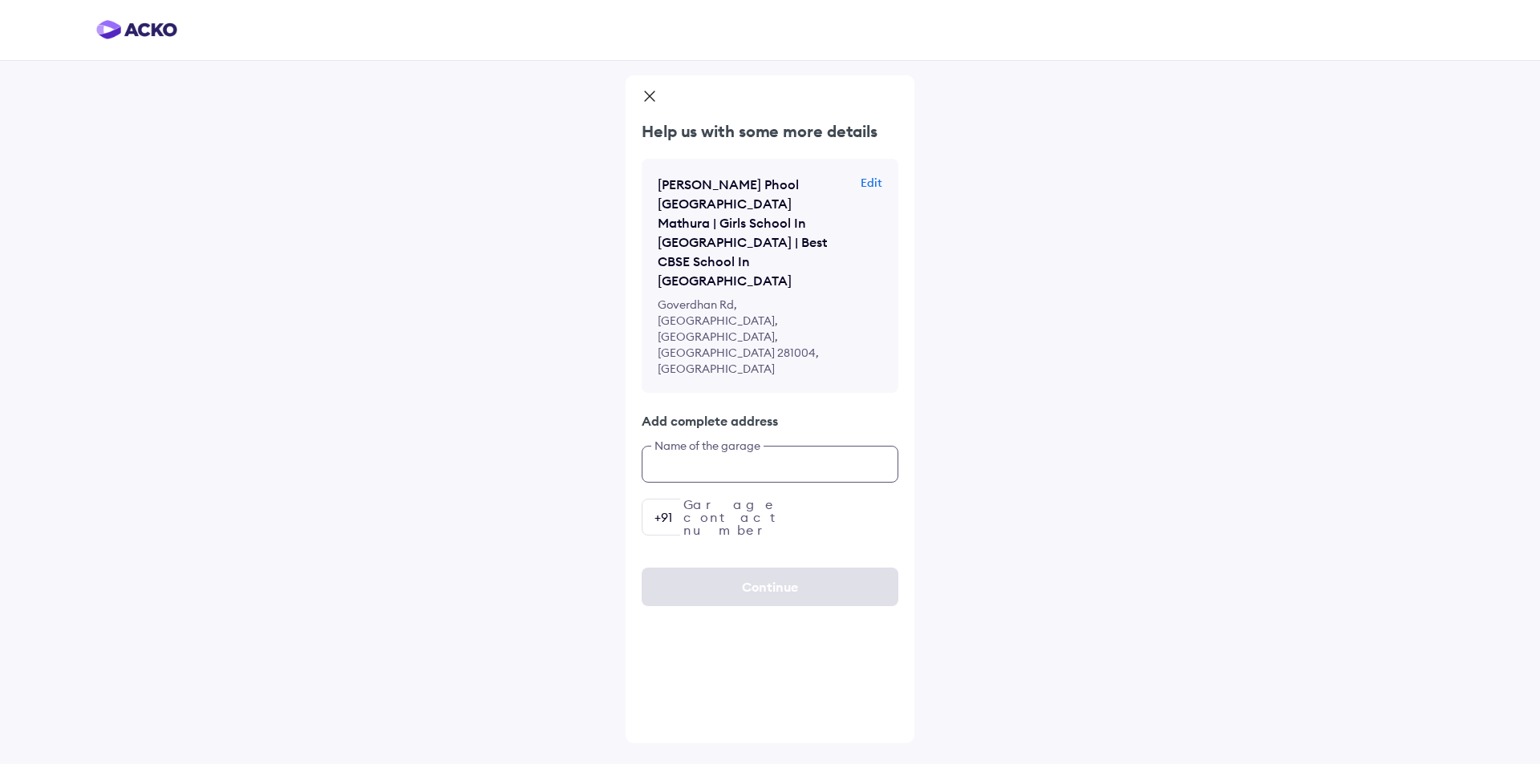
click at [730, 446] on input "text" at bounding box center [770, 464] width 257 height 37
type input "*"
type input "**********"
click at [741, 499] on input "number" at bounding box center [770, 517] width 257 height 37
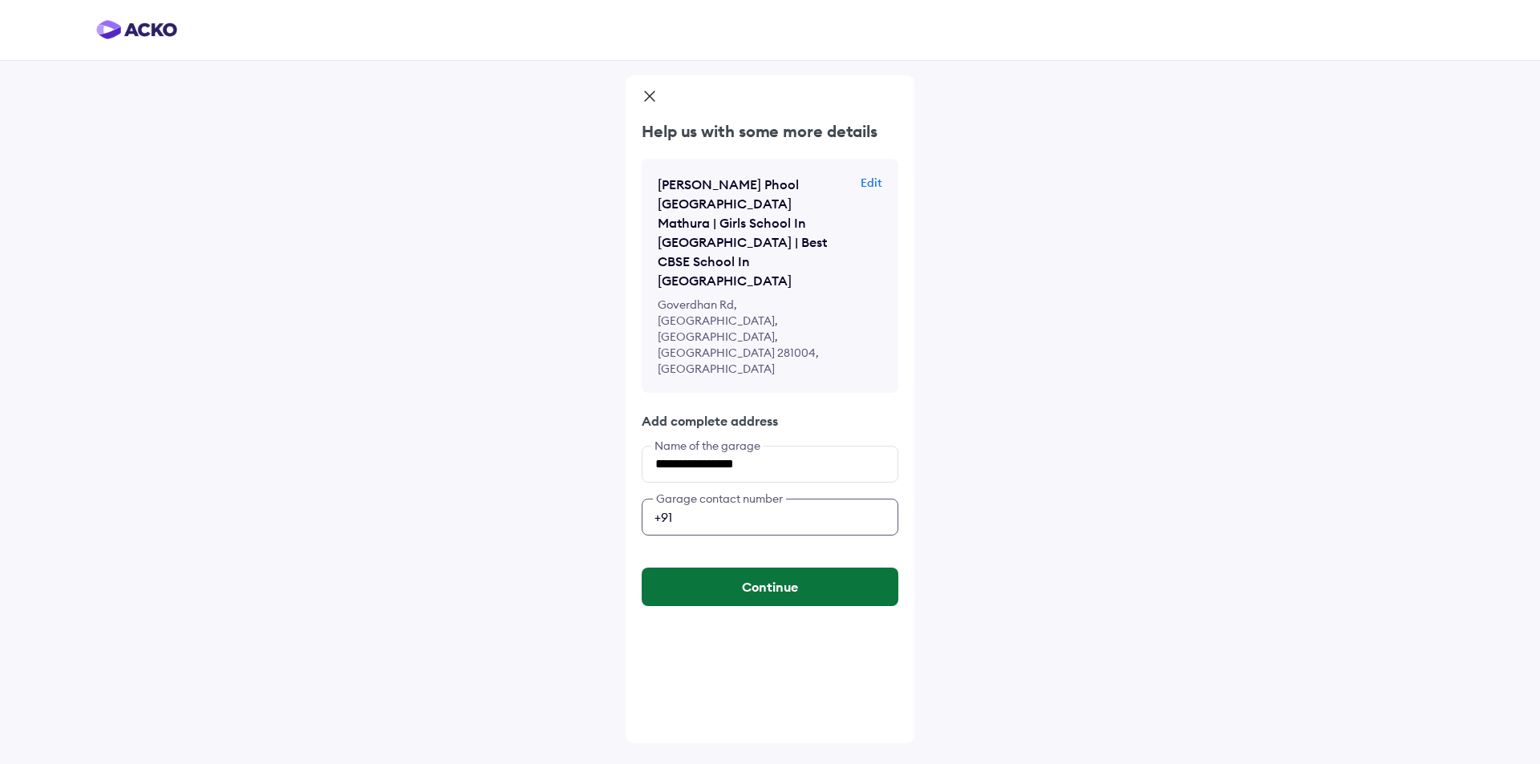
type input "**********"
click at [789, 568] on button "Continue" at bounding box center [770, 587] width 257 height 39
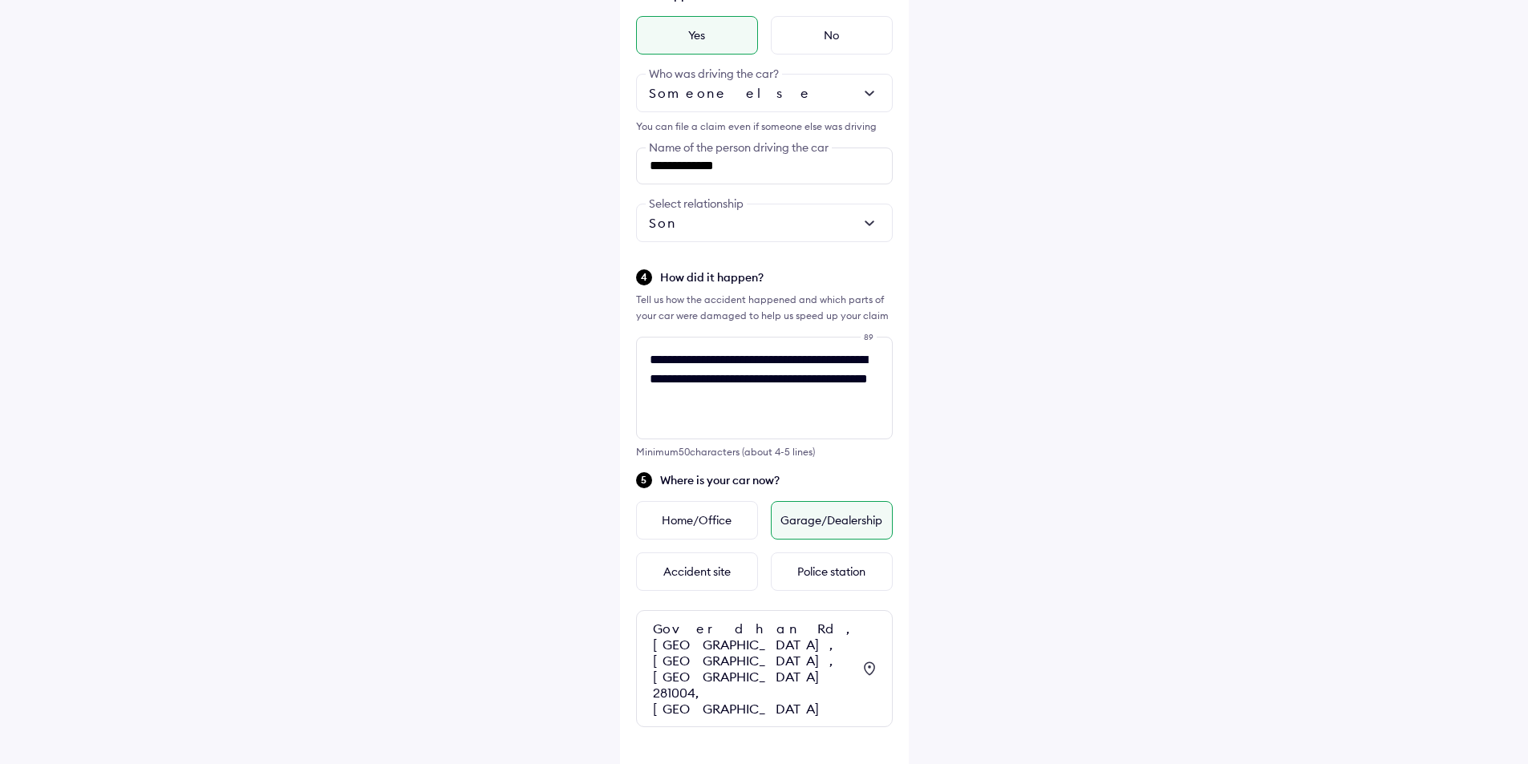
scroll to position [486, 0]
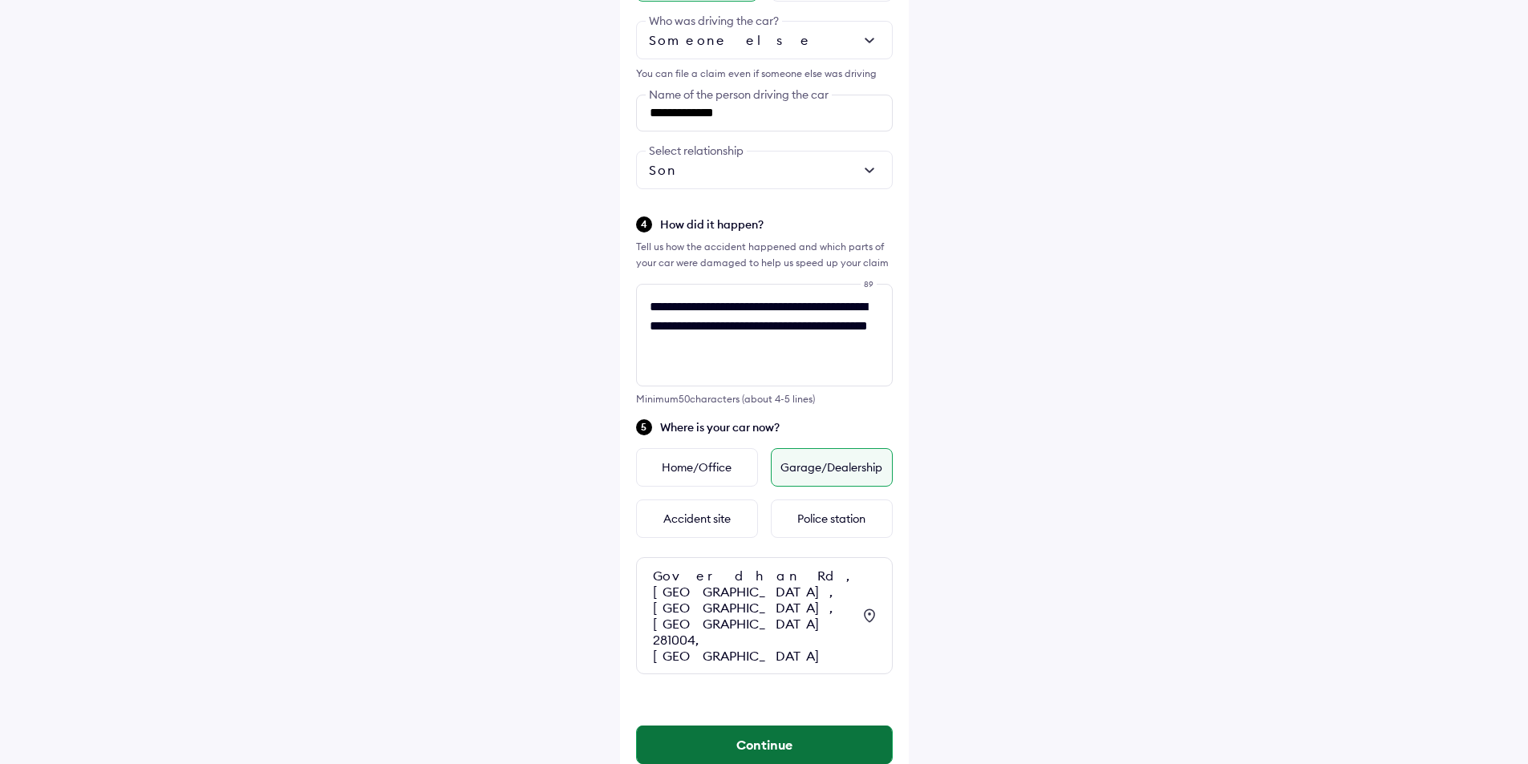
click at [765, 726] on button "Continue" at bounding box center [764, 745] width 255 height 39
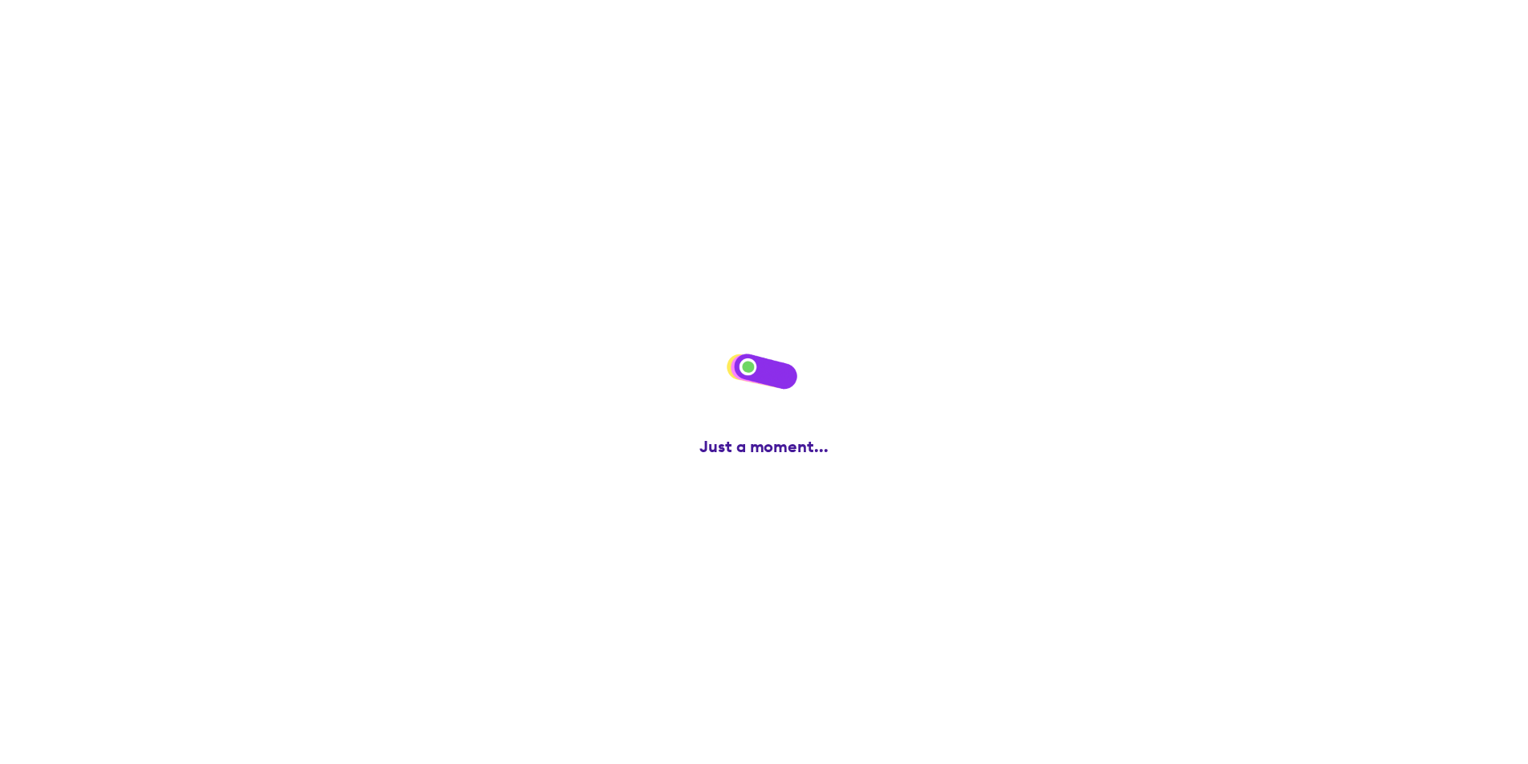
scroll to position [0, 0]
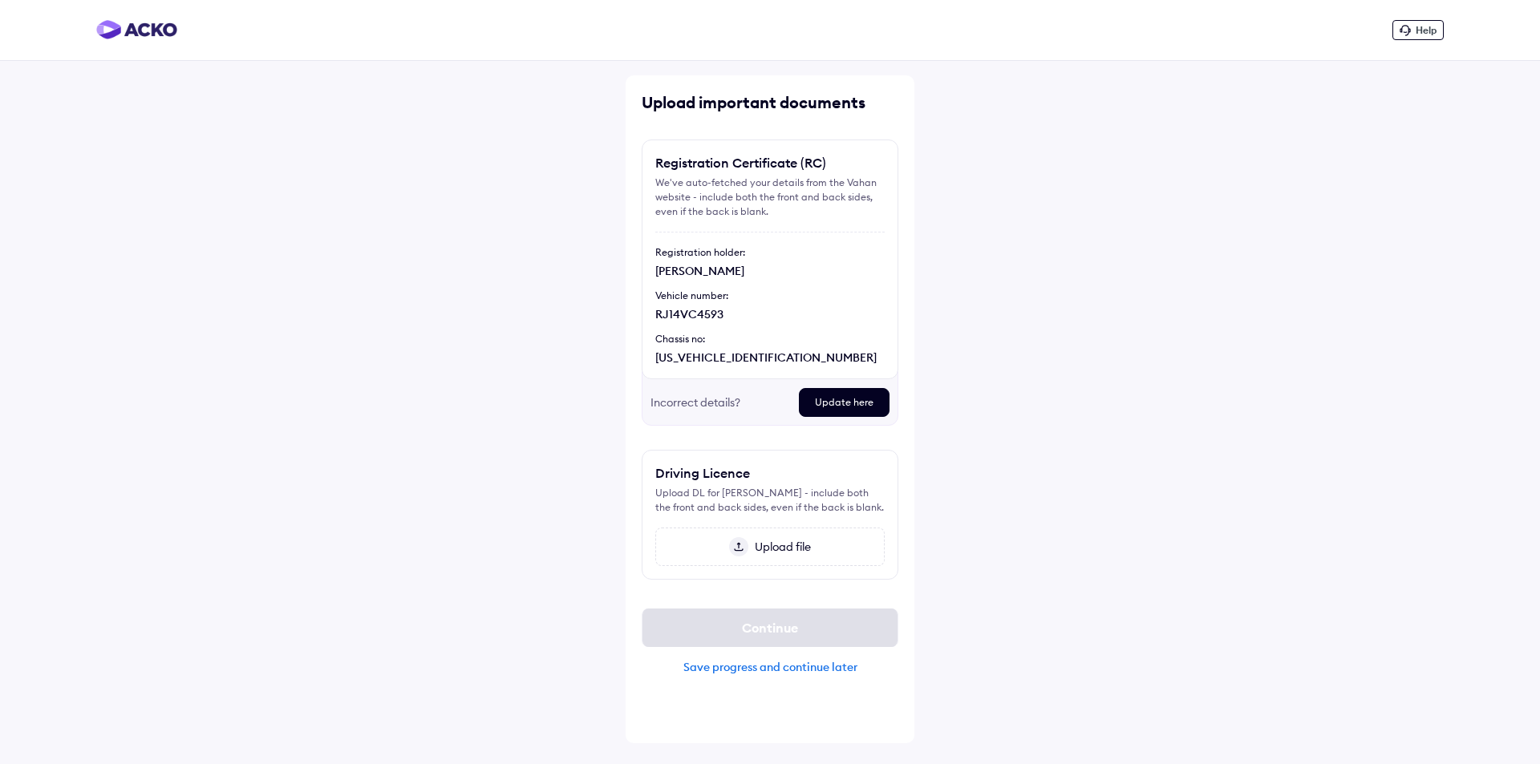
click at [1271, 317] on div "Help Upload important documents Registration Certificate (RC) We've auto-fetche…" at bounding box center [770, 382] width 1540 height 764
click at [788, 548] on span "Upload file" at bounding box center [779, 547] width 63 height 14
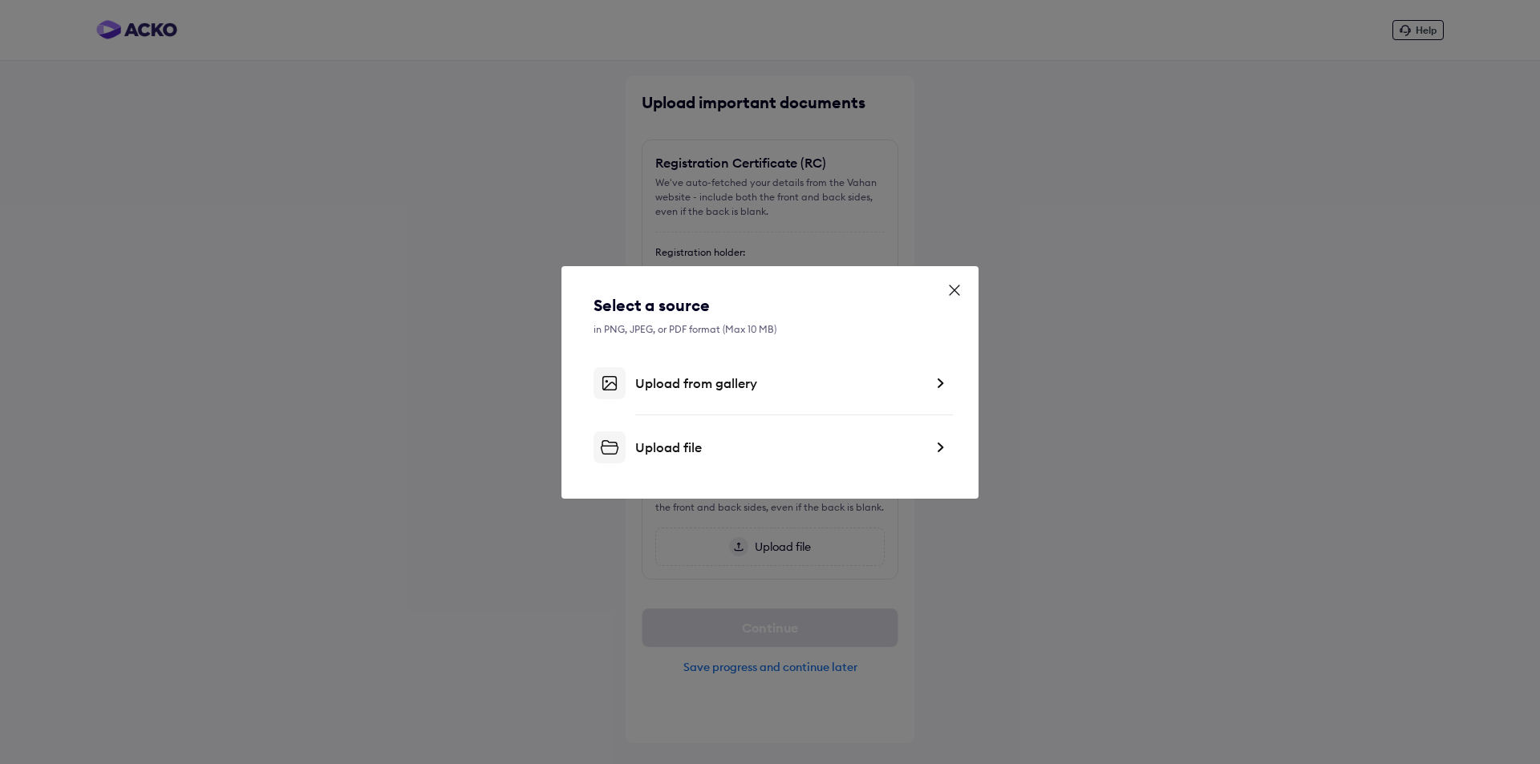
click at [770, 388] on div "Upload from gallery" at bounding box center [779, 383] width 289 height 16
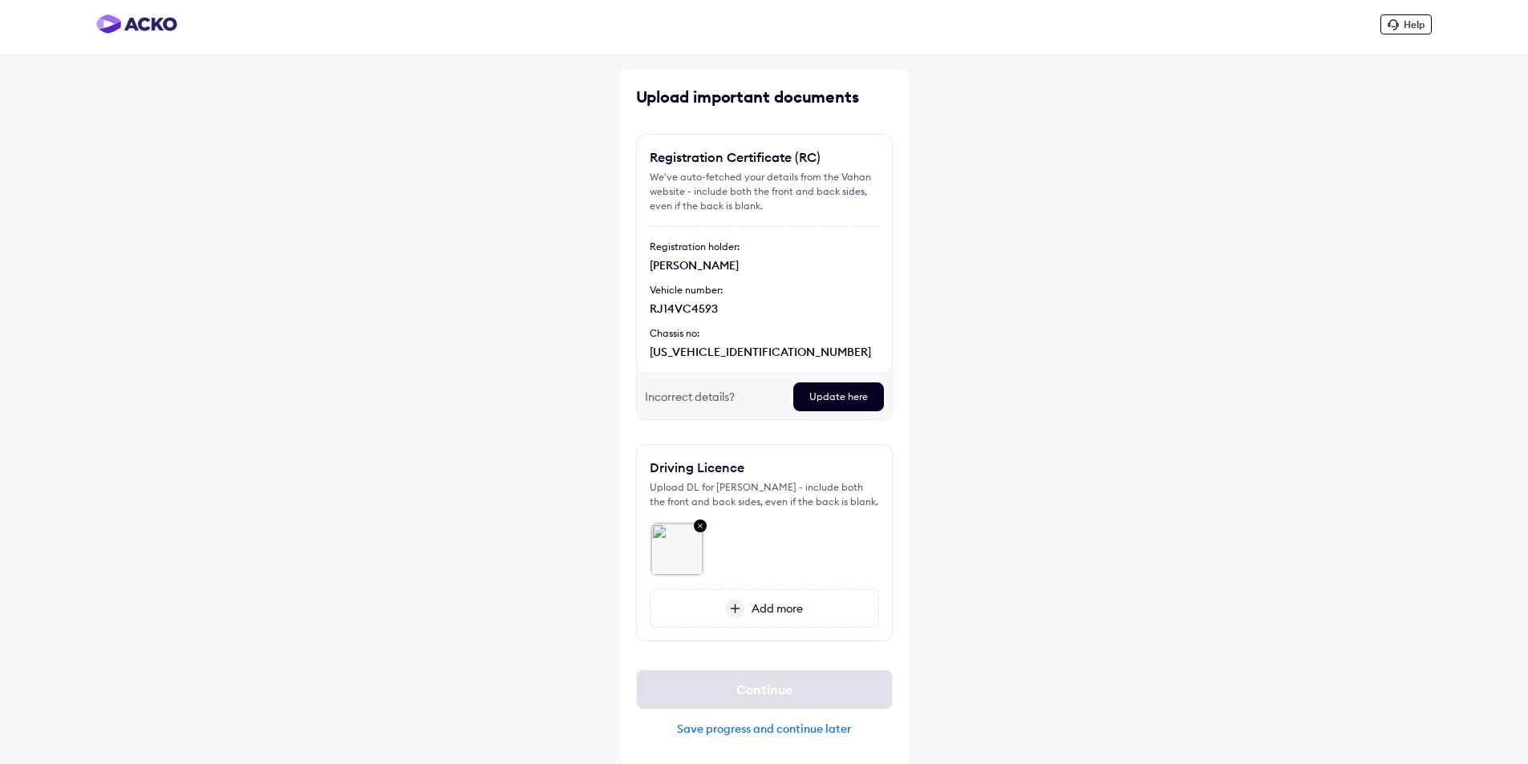
scroll to position [6, 0]
click at [763, 613] on span "Add more" at bounding box center [774, 608] width 58 height 14
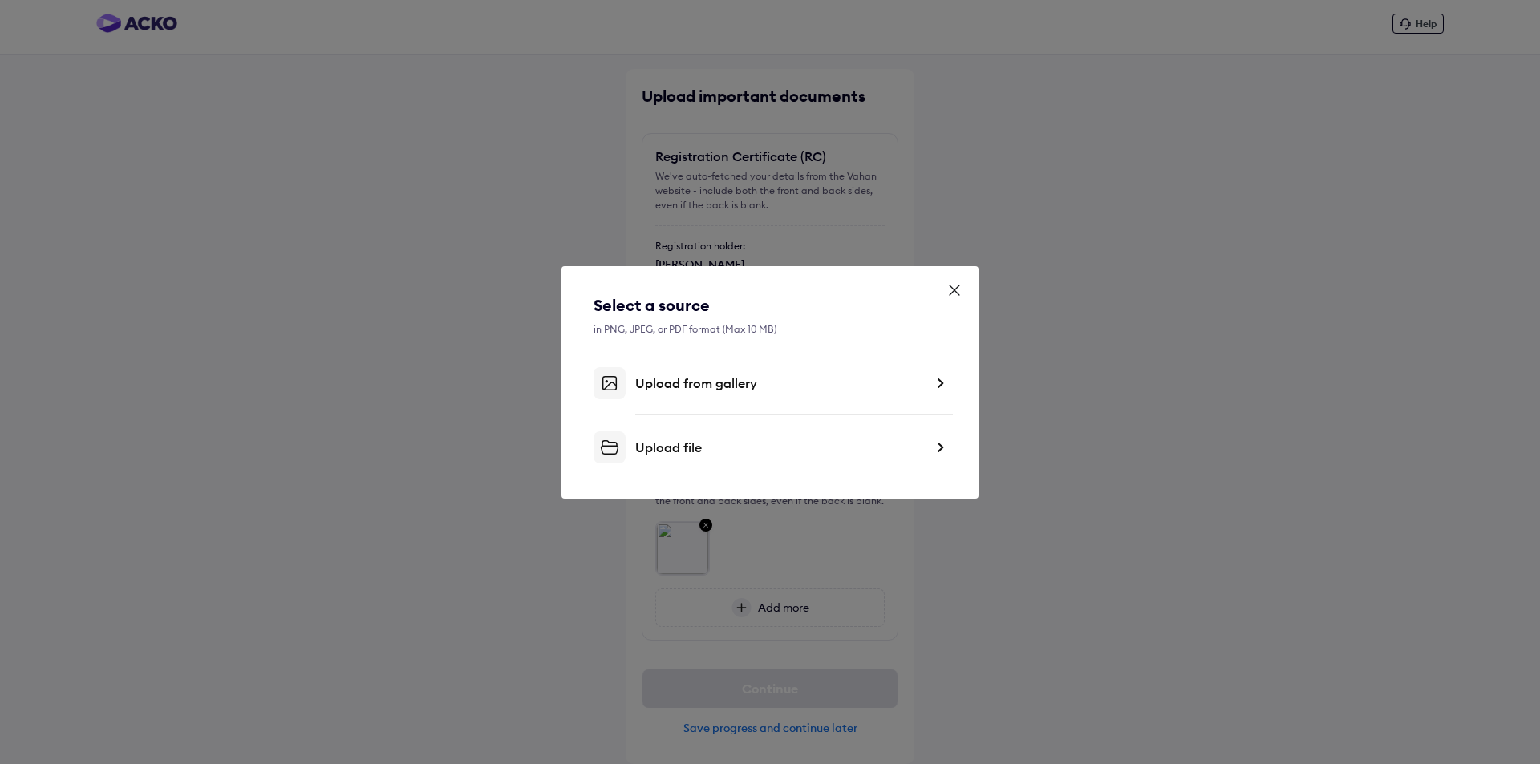
click at [733, 382] on div "Upload from gallery" at bounding box center [779, 383] width 289 height 16
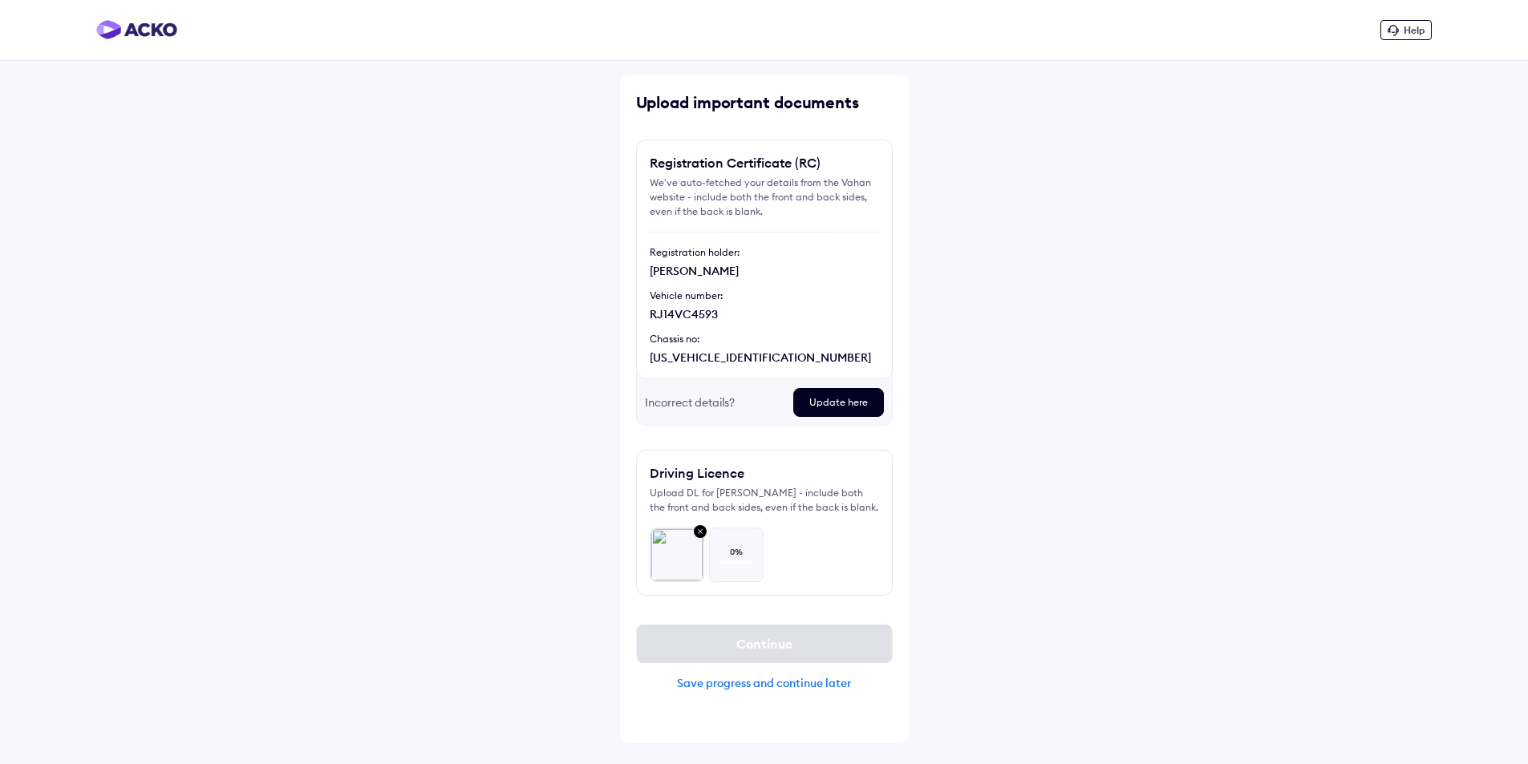
scroll to position [0, 0]
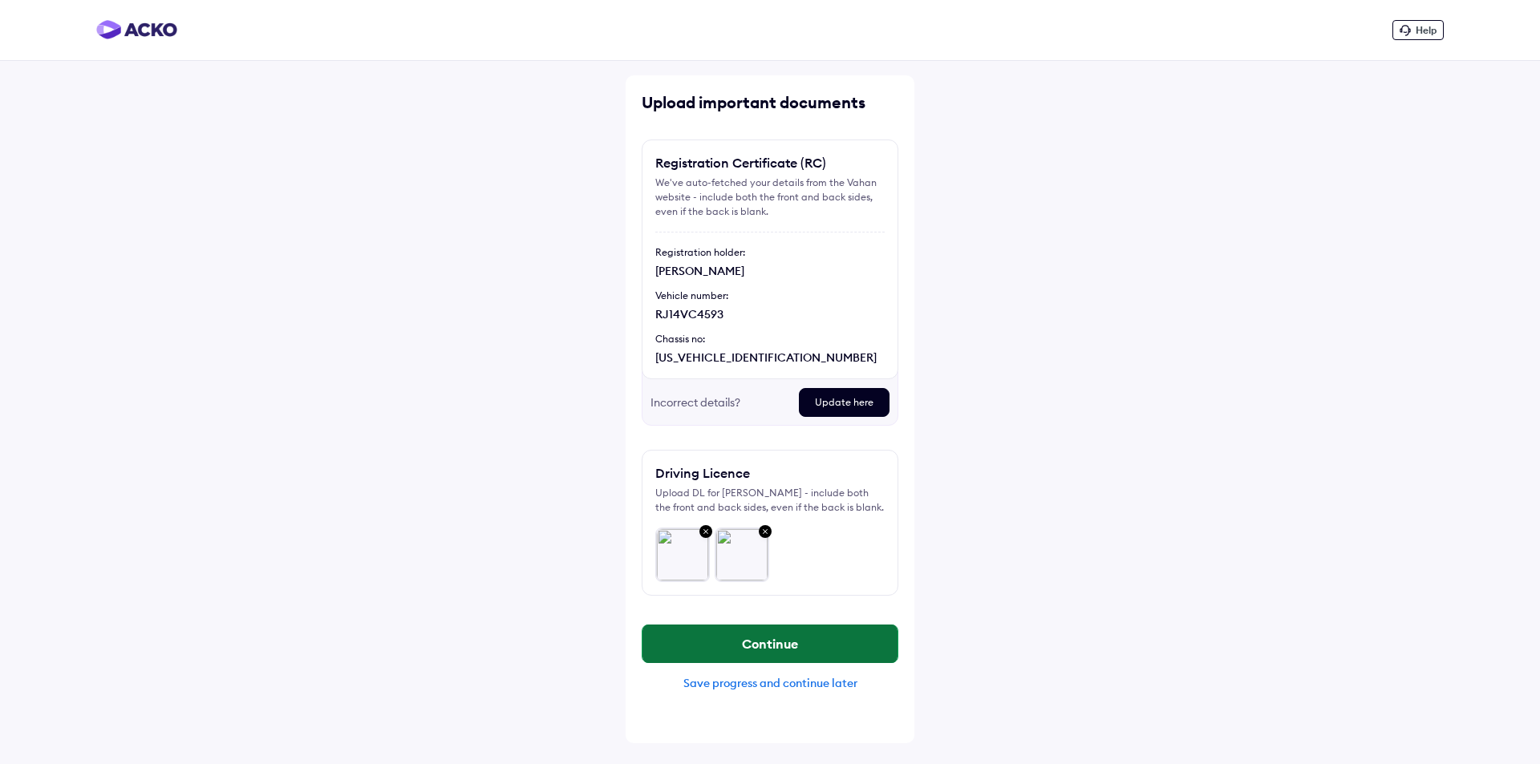
click at [789, 643] on button "Continue" at bounding box center [769, 644] width 255 height 39
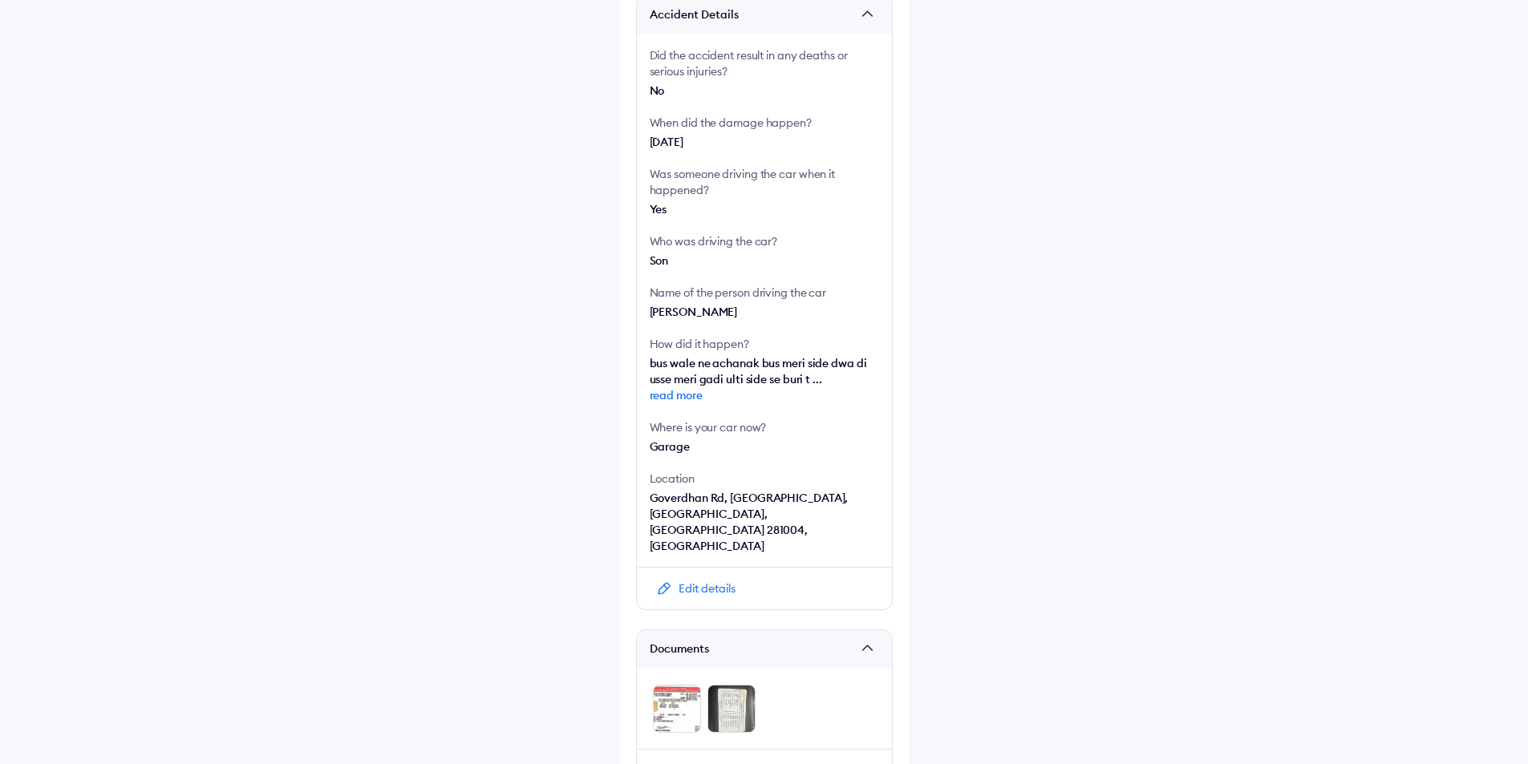
scroll to position [425, 0]
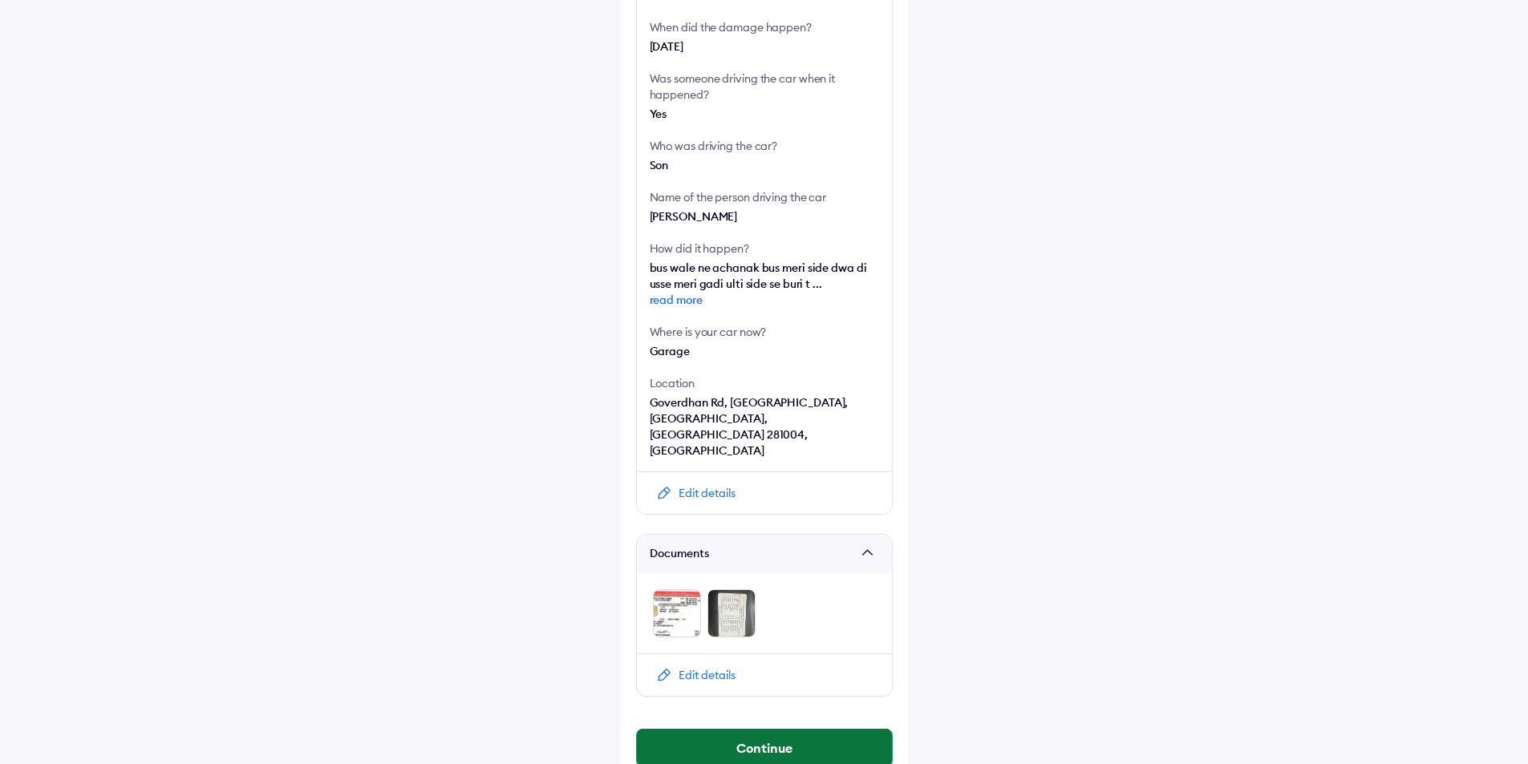
click at [772, 729] on button "Continue" at bounding box center [764, 748] width 255 height 39
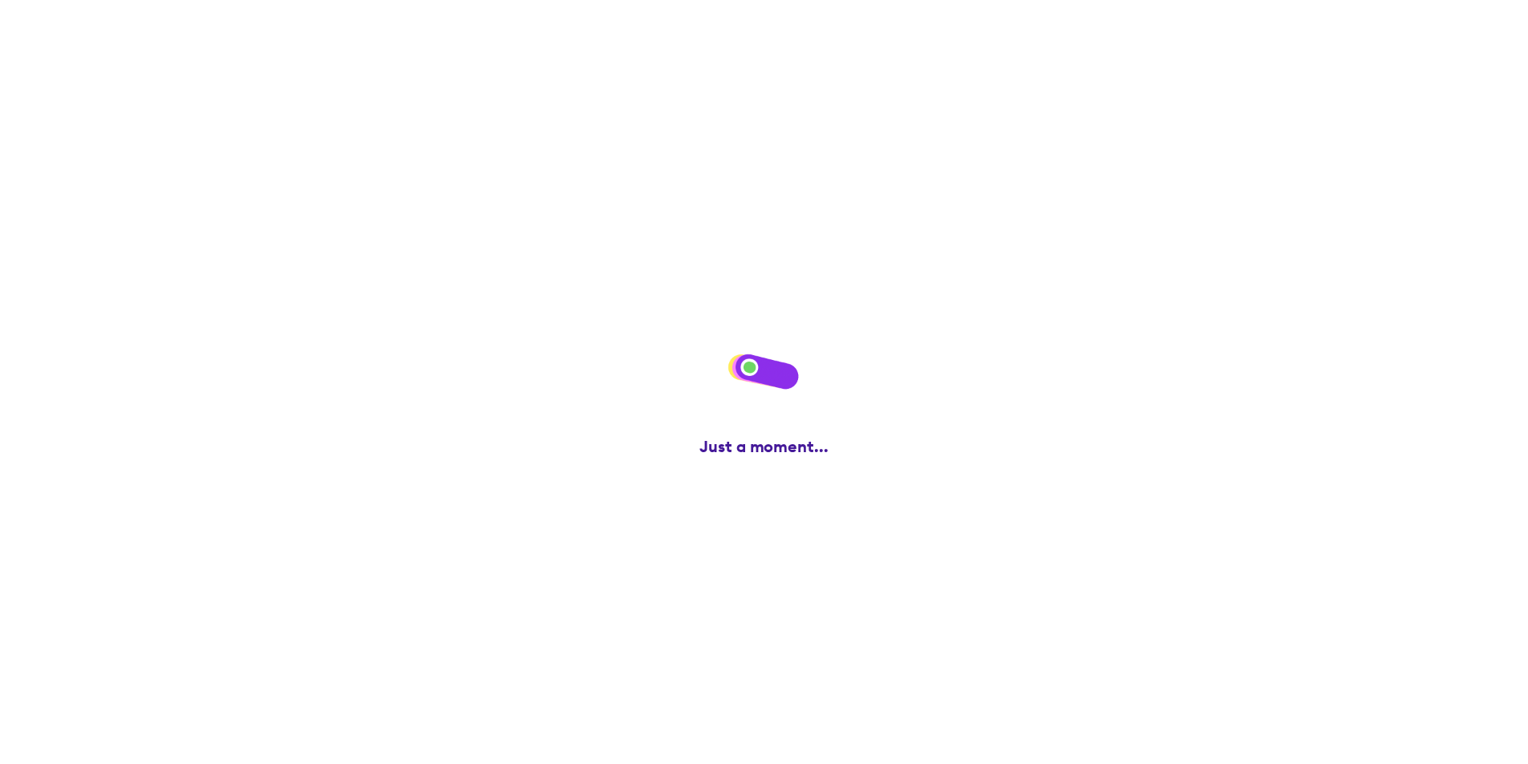
scroll to position [0, 0]
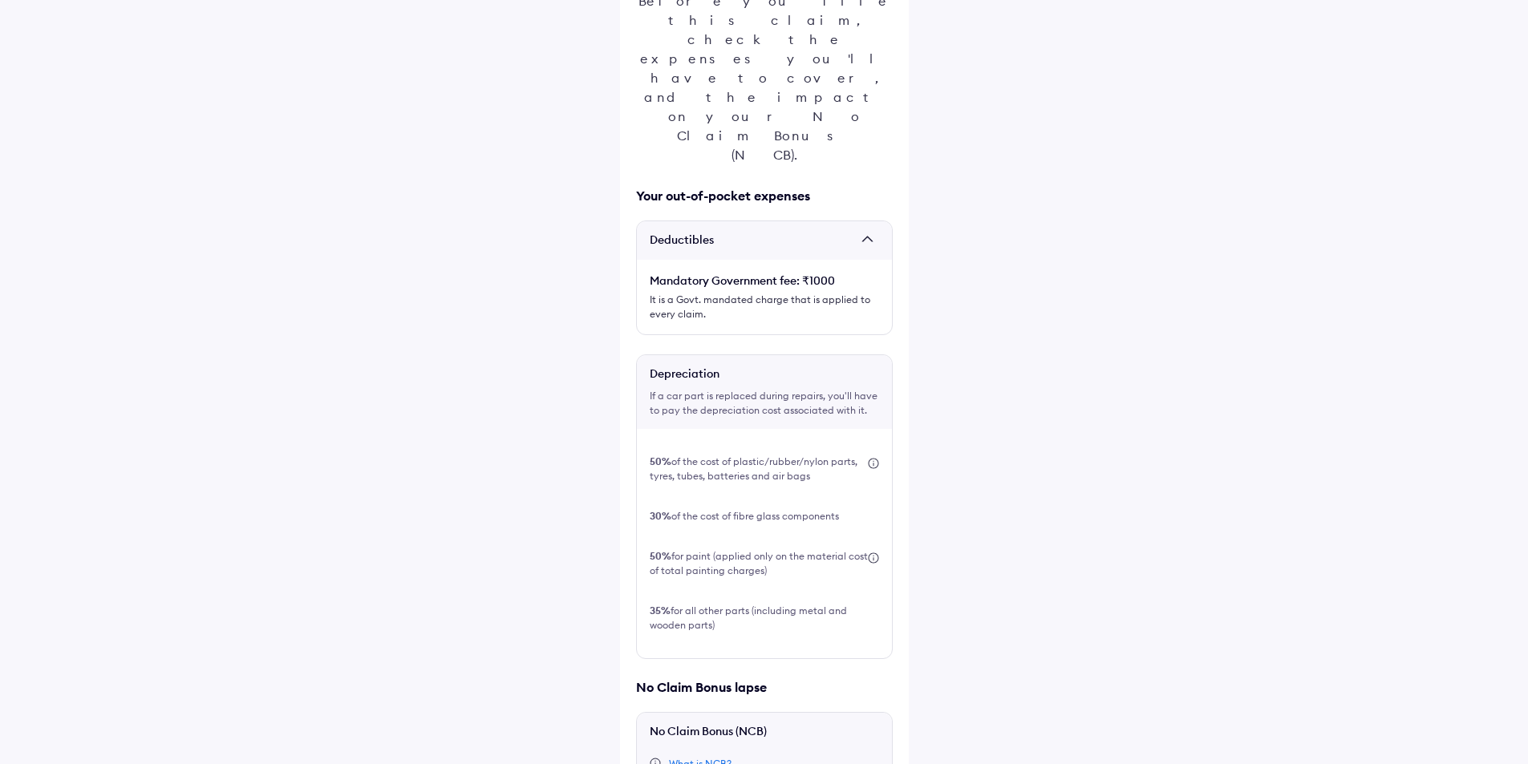
scroll to position [295, 0]
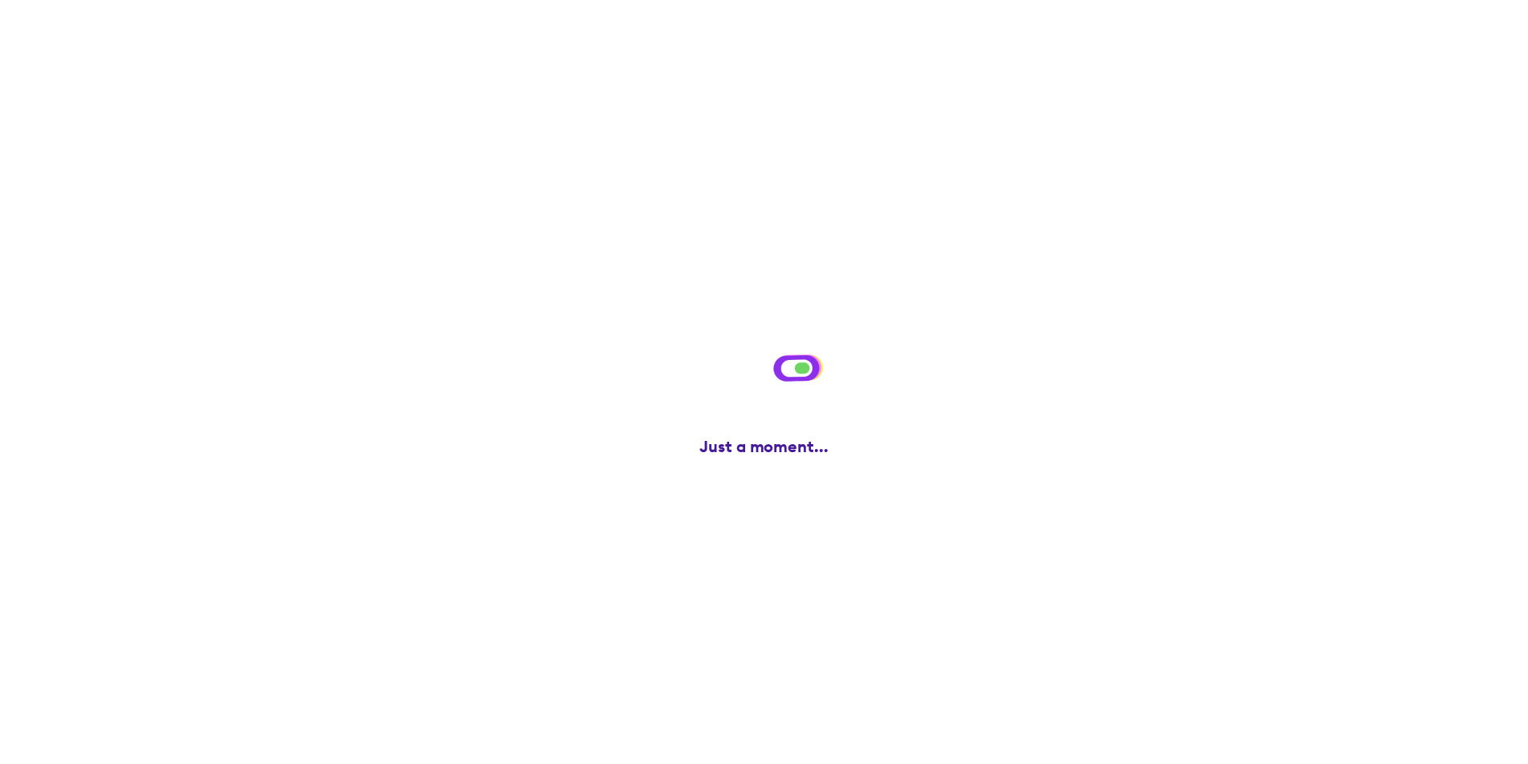
scroll to position [0, 0]
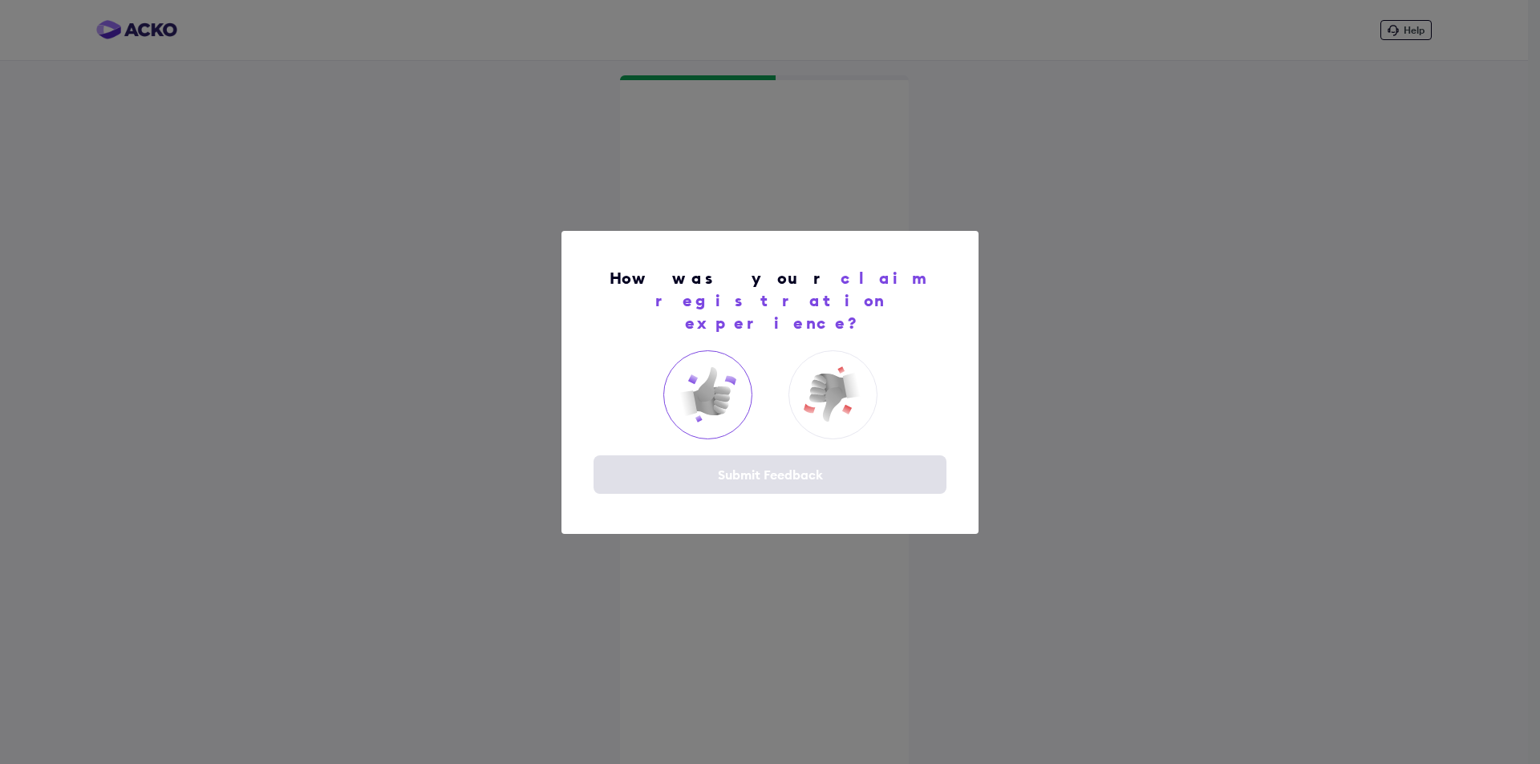
click at [704, 380] on img at bounding box center [707, 395] width 64 height 64
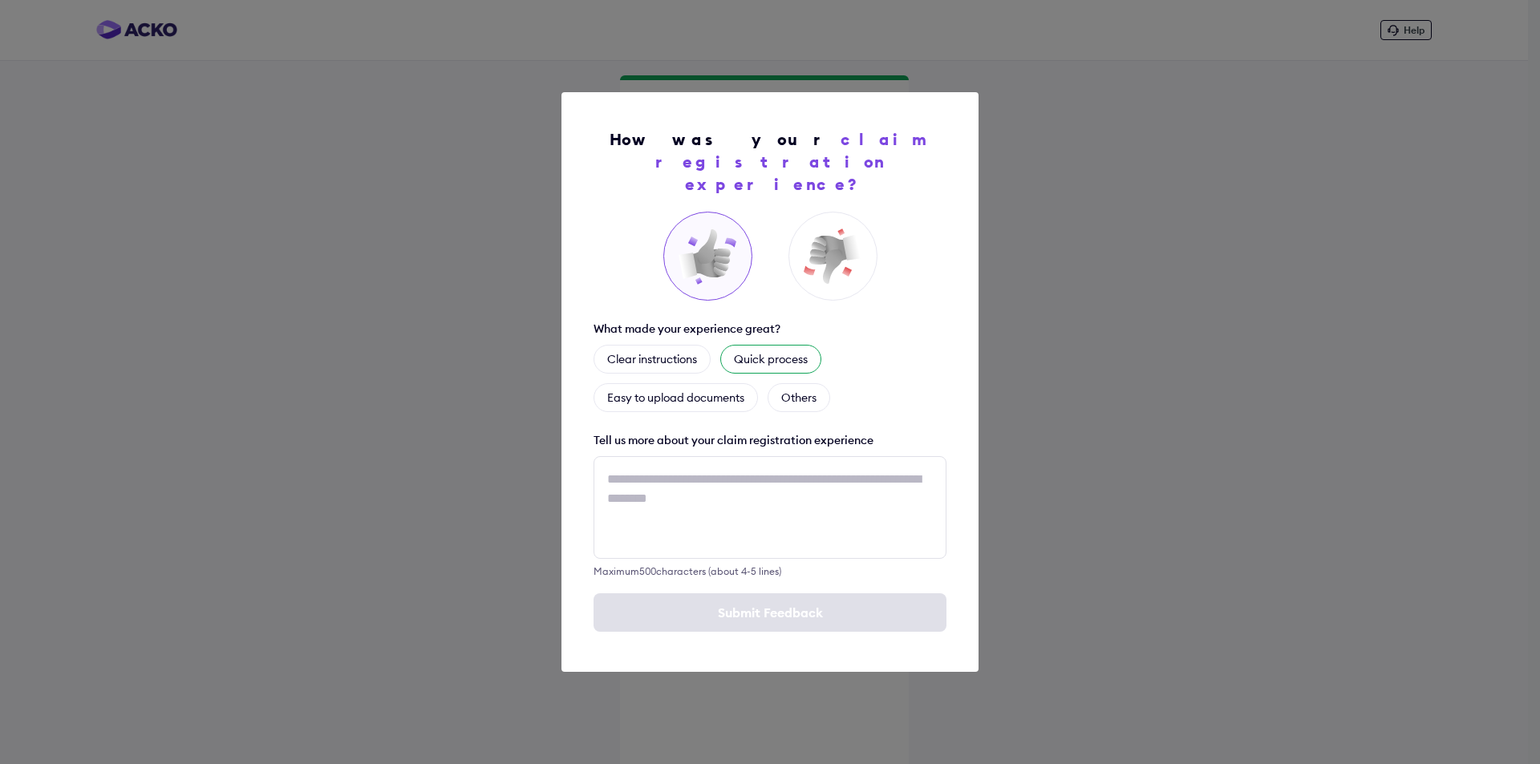
click at [764, 348] on div "Quick process" at bounding box center [770, 359] width 101 height 29
click at [691, 476] on textarea at bounding box center [770, 507] width 353 height 103
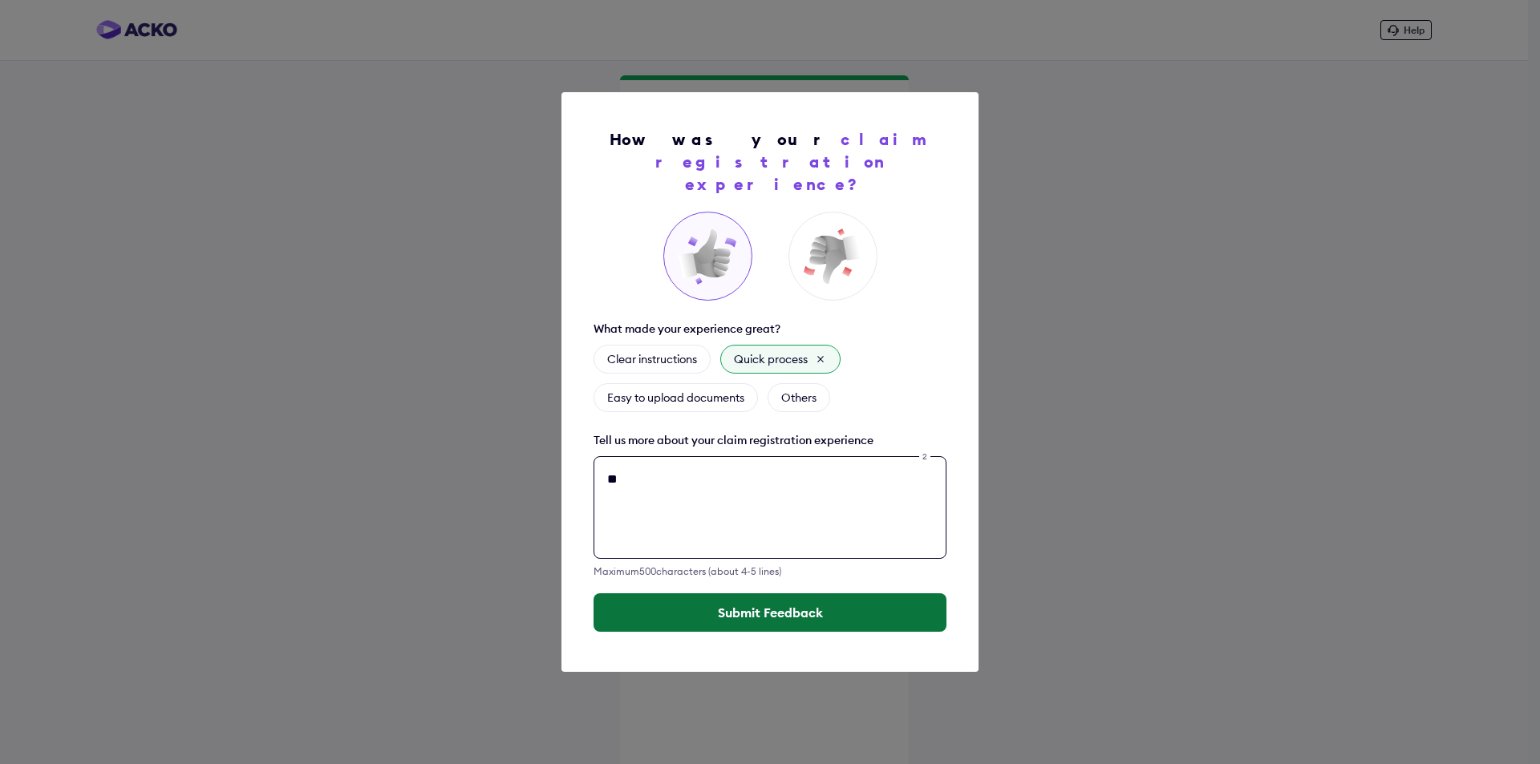
type textarea "**"
click at [803, 603] on button "Submit Feedback" at bounding box center [770, 613] width 353 height 39
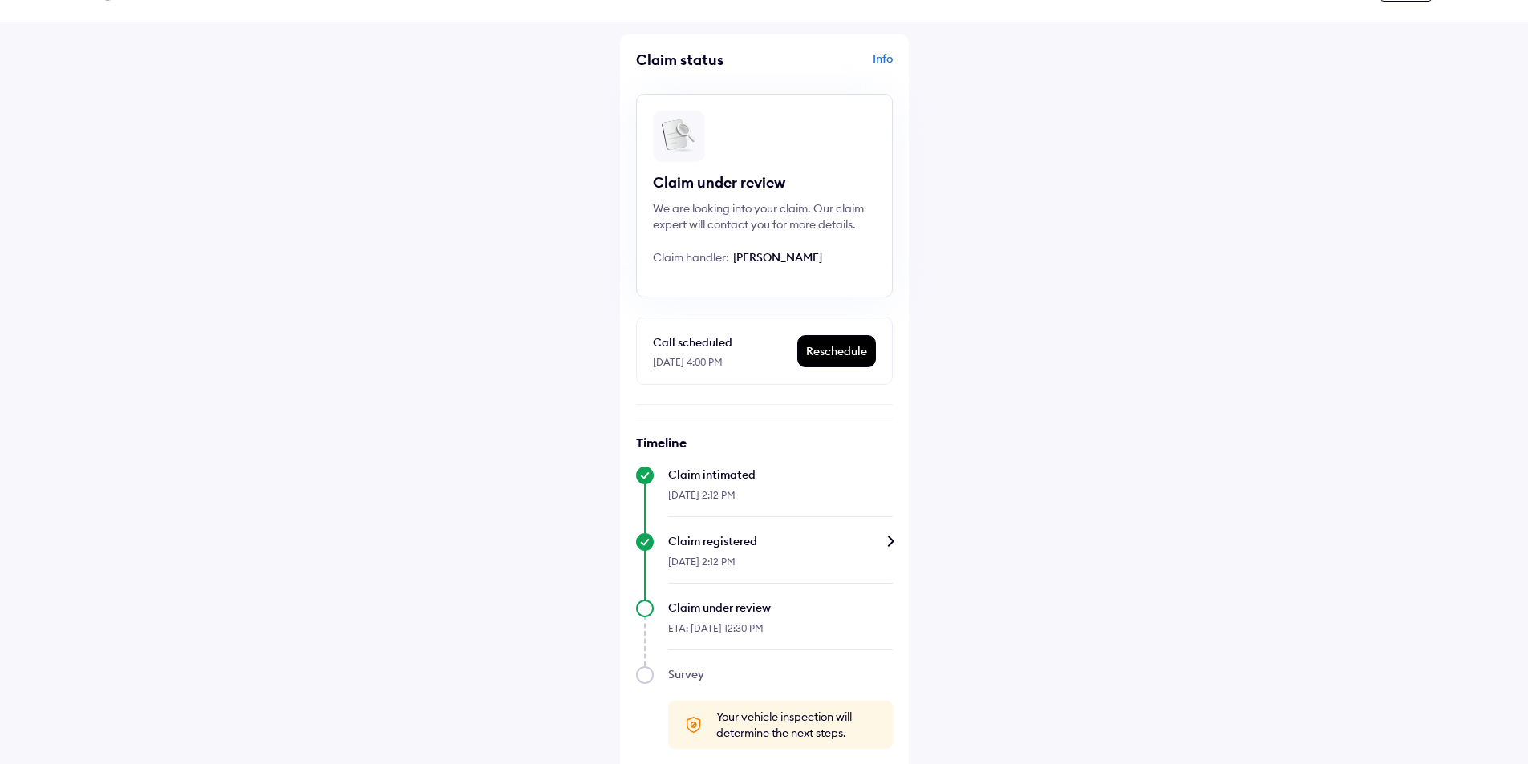
scroll to position [55, 0]
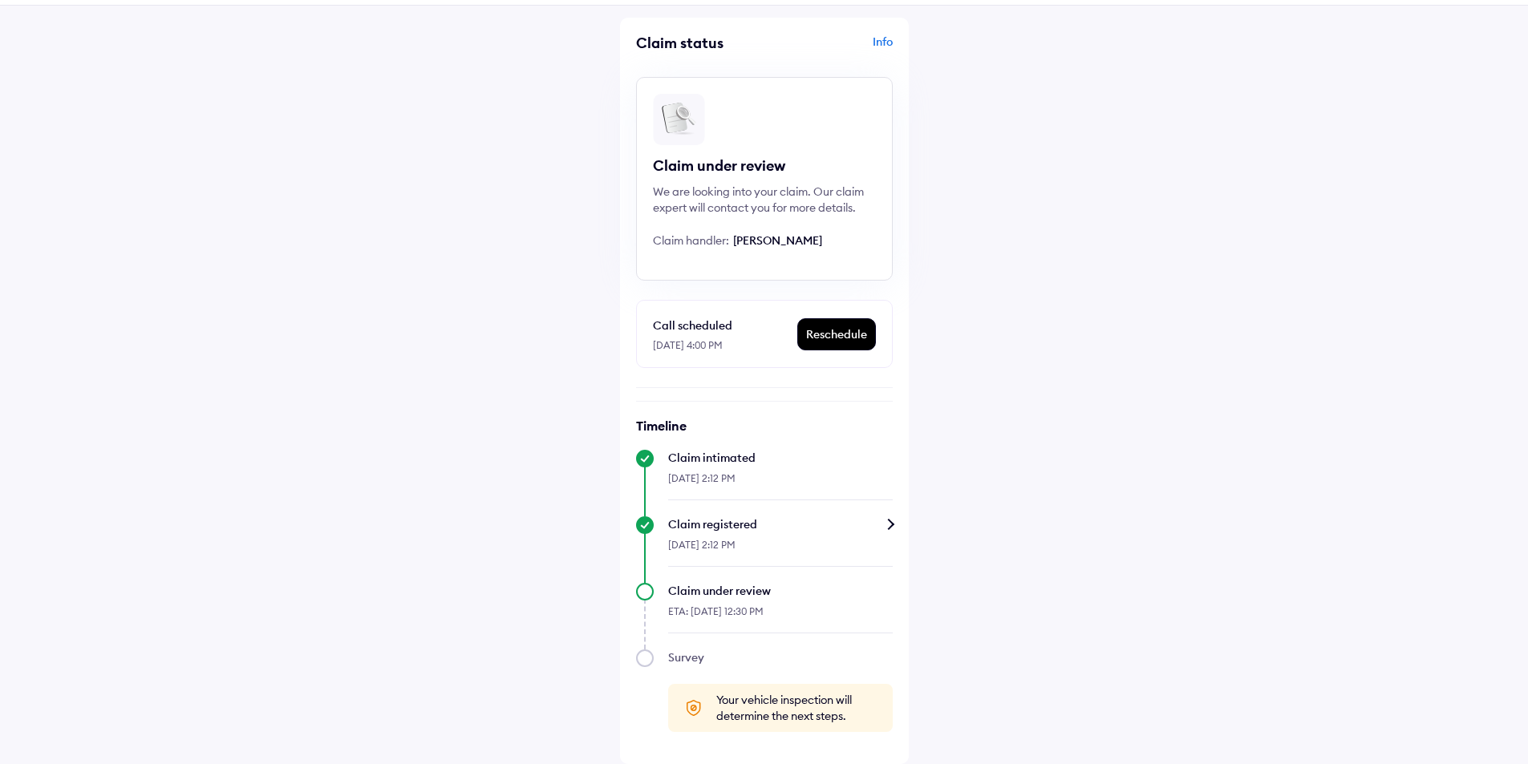
click at [861, 423] on h6 "Timeline" at bounding box center [764, 426] width 257 height 16
click at [889, 525] on div "Claim registered" at bounding box center [780, 525] width 225 height 16
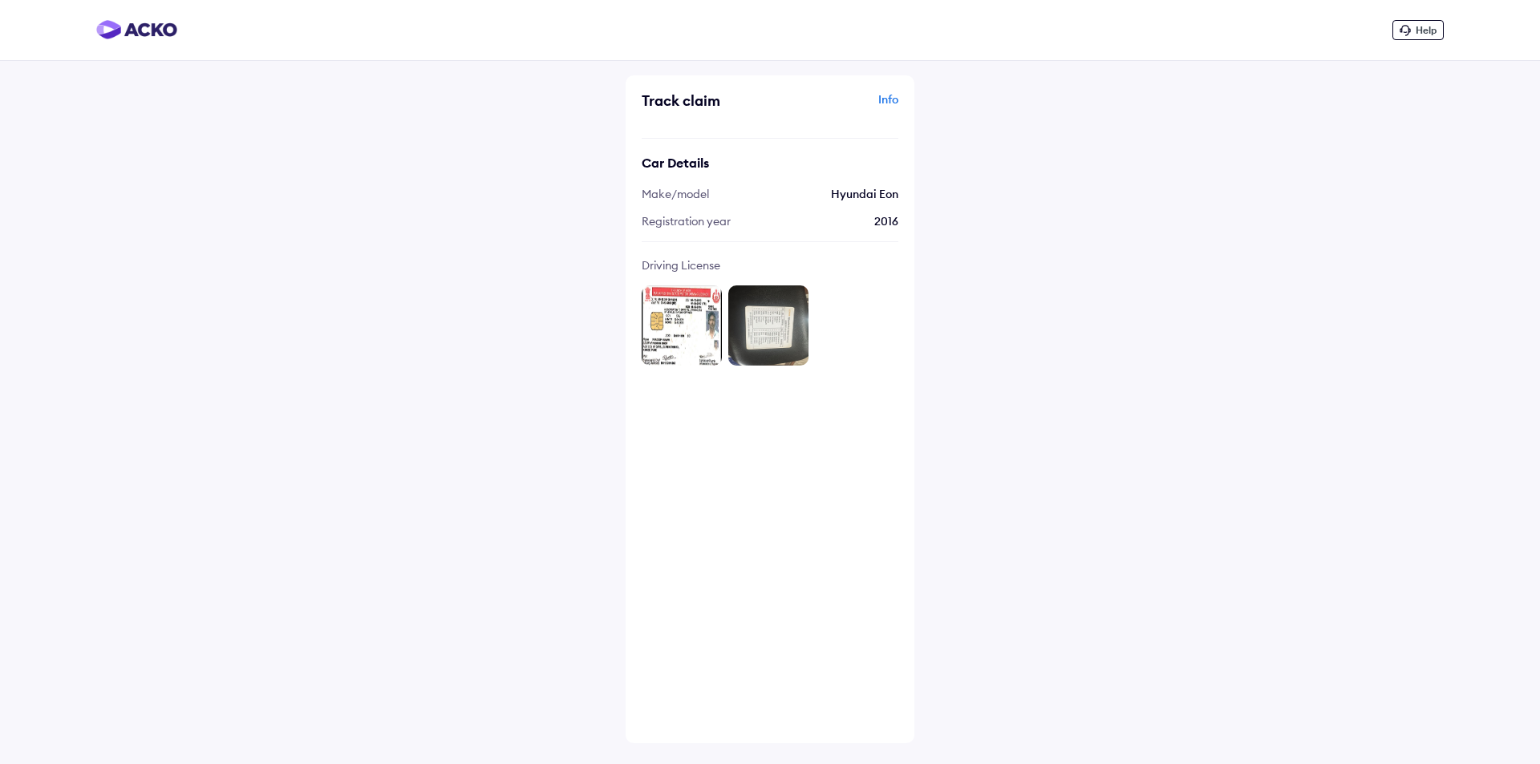
click at [895, 99] on div "Info" at bounding box center [836, 106] width 124 height 30
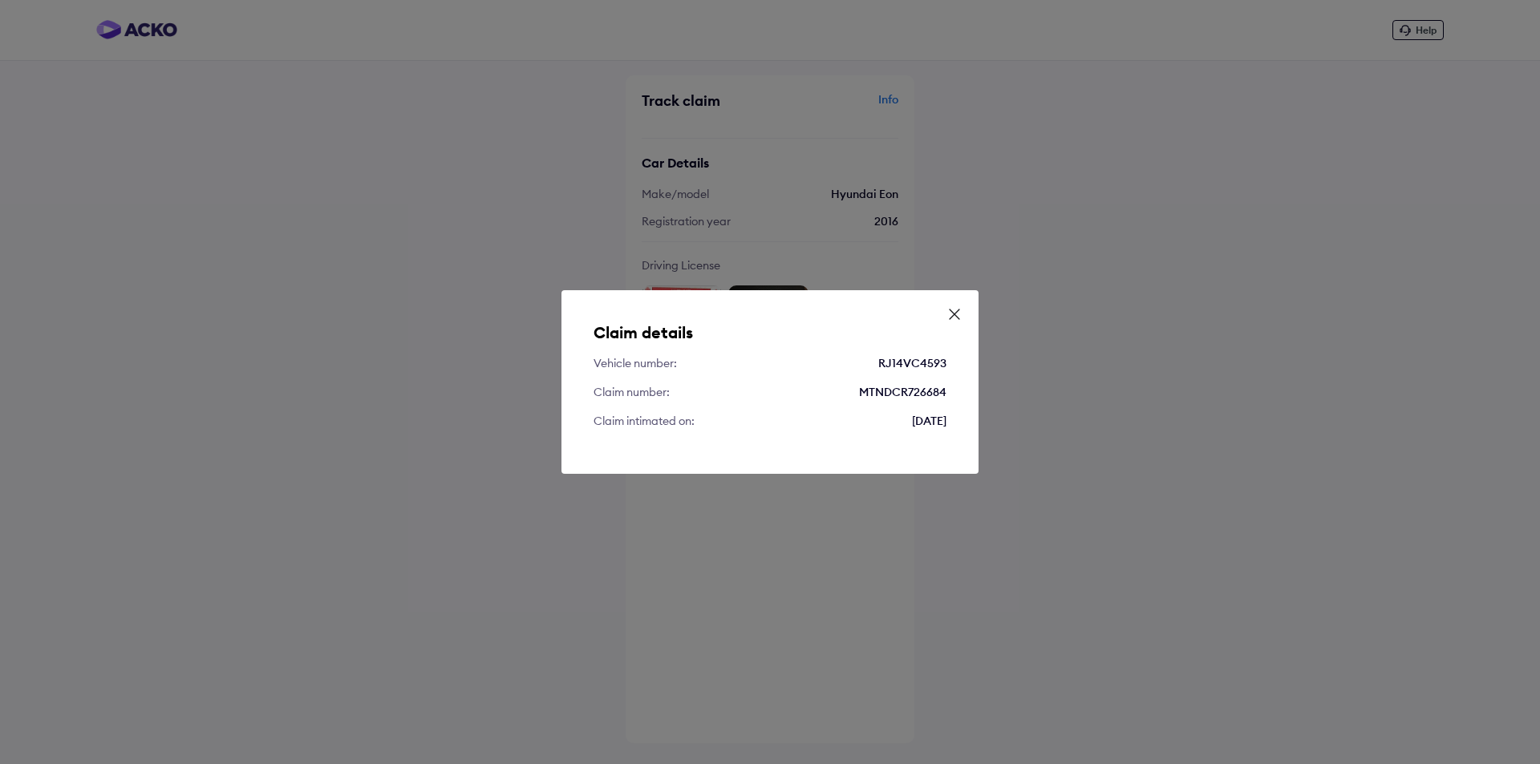
click at [956, 320] on icon at bounding box center [954, 314] width 16 height 16
